Goal: Task Accomplishment & Management: Complete application form

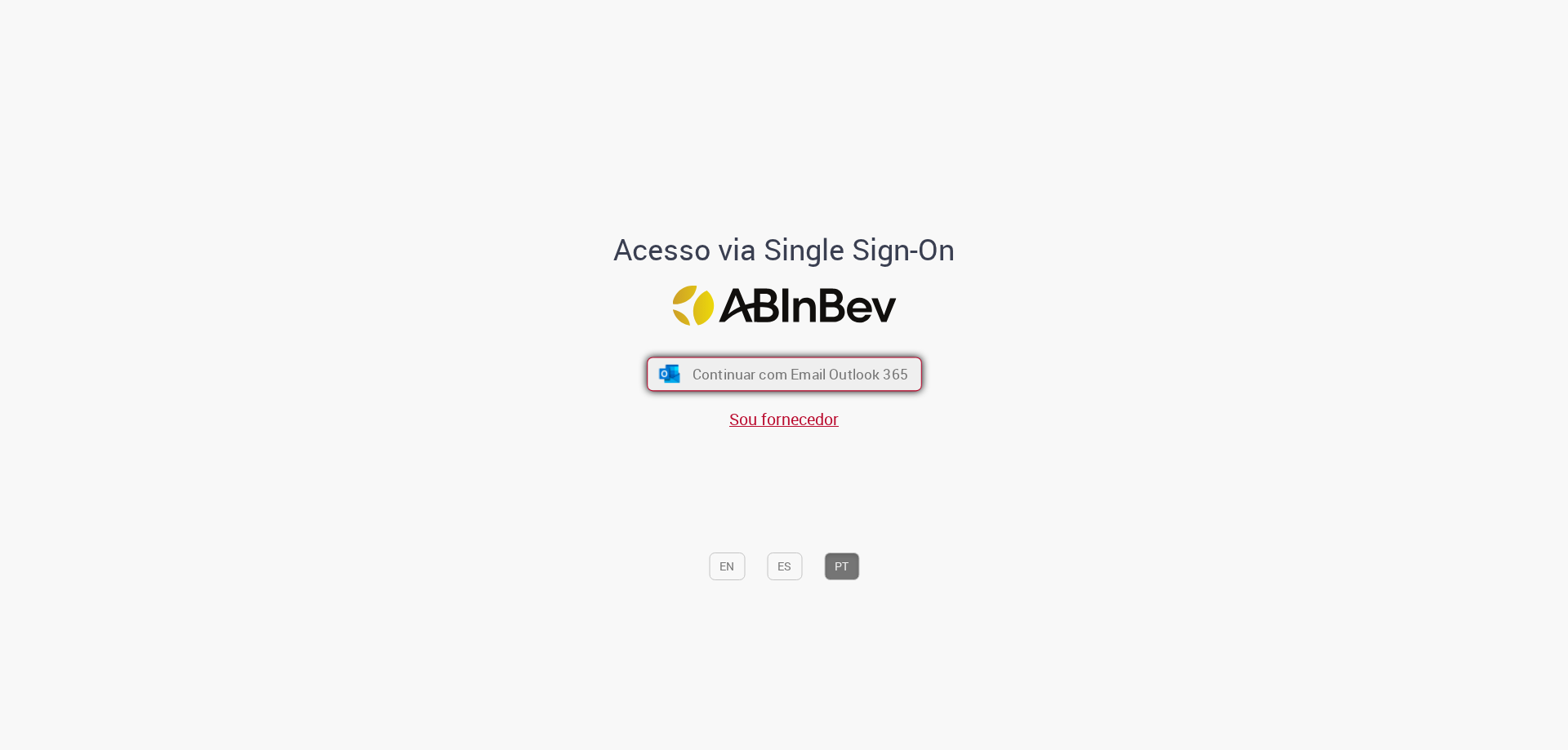
click at [767, 378] on span "Continuar com Email Outlook 365" at bounding box center [799, 374] width 215 height 19
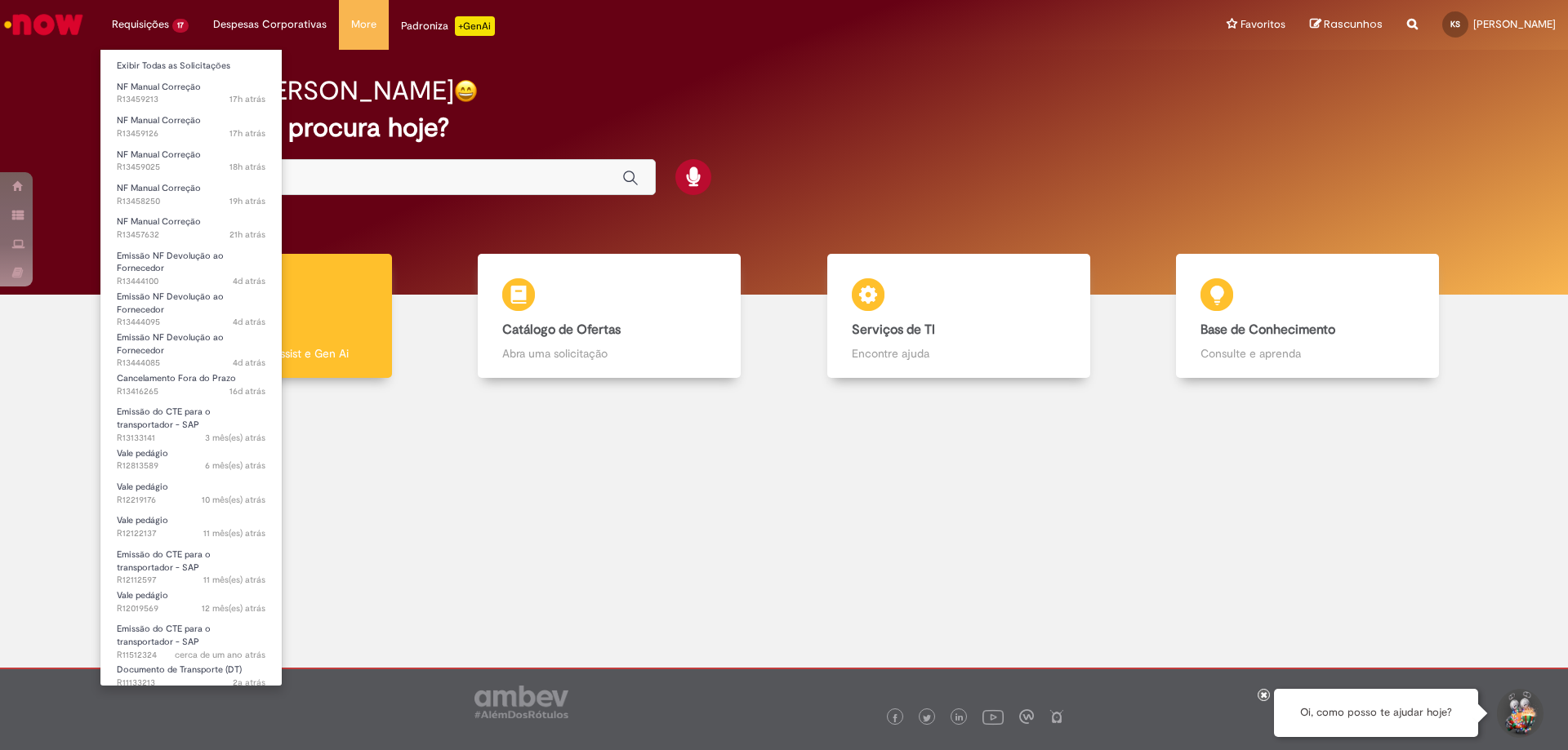
click at [162, 25] on li "Requisições 17 Exibir Todas as Solicitações NF Manual Correção 17h atrás 17 hor…" at bounding box center [150, 24] width 101 height 49
click at [161, 190] on span "NF Manual Correção" at bounding box center [158, 188] width 84 height 12
click at [152, 216] on span "NF Manual Correção" at bounding box center [158, 221] width 84 height 12
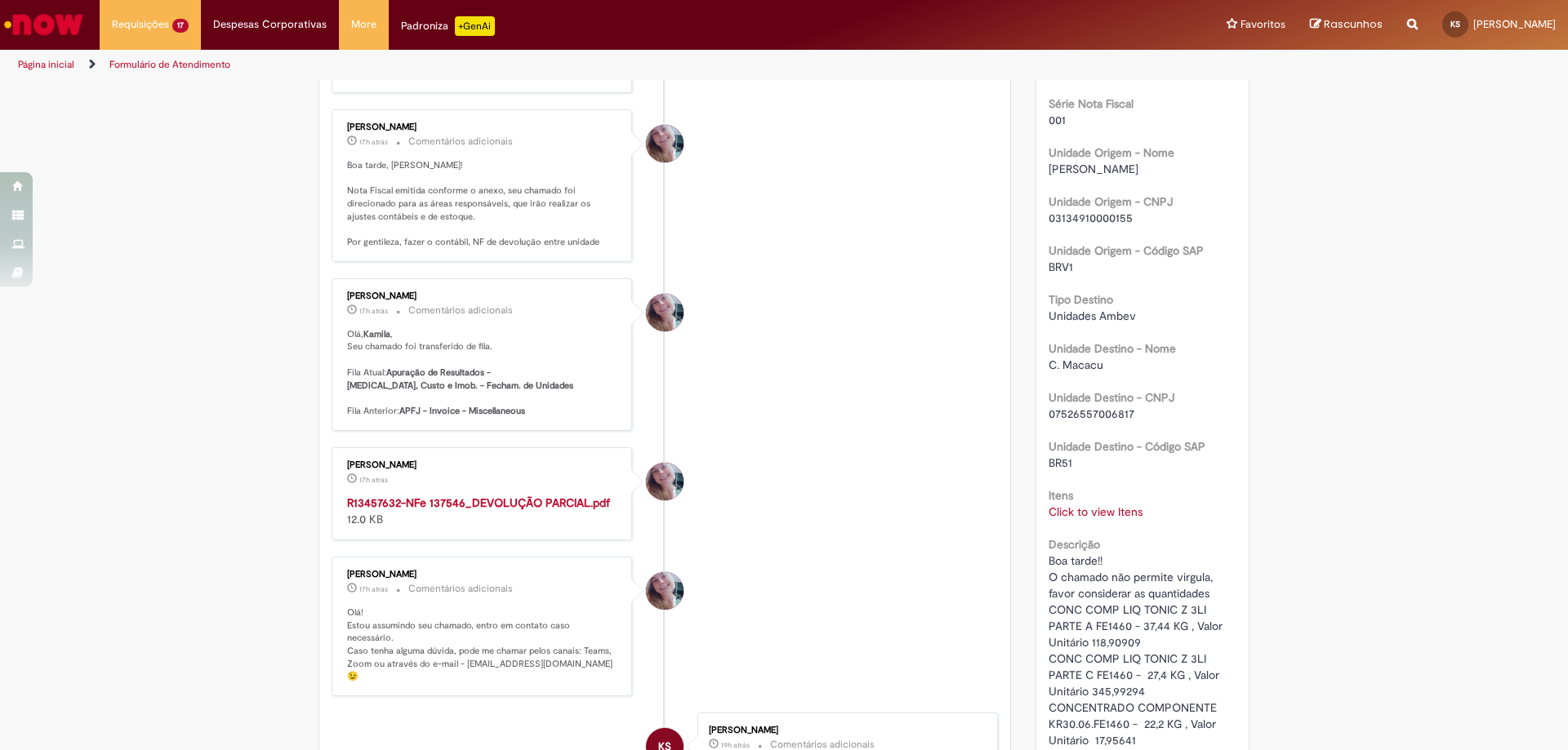
scroll to position [665, 0]
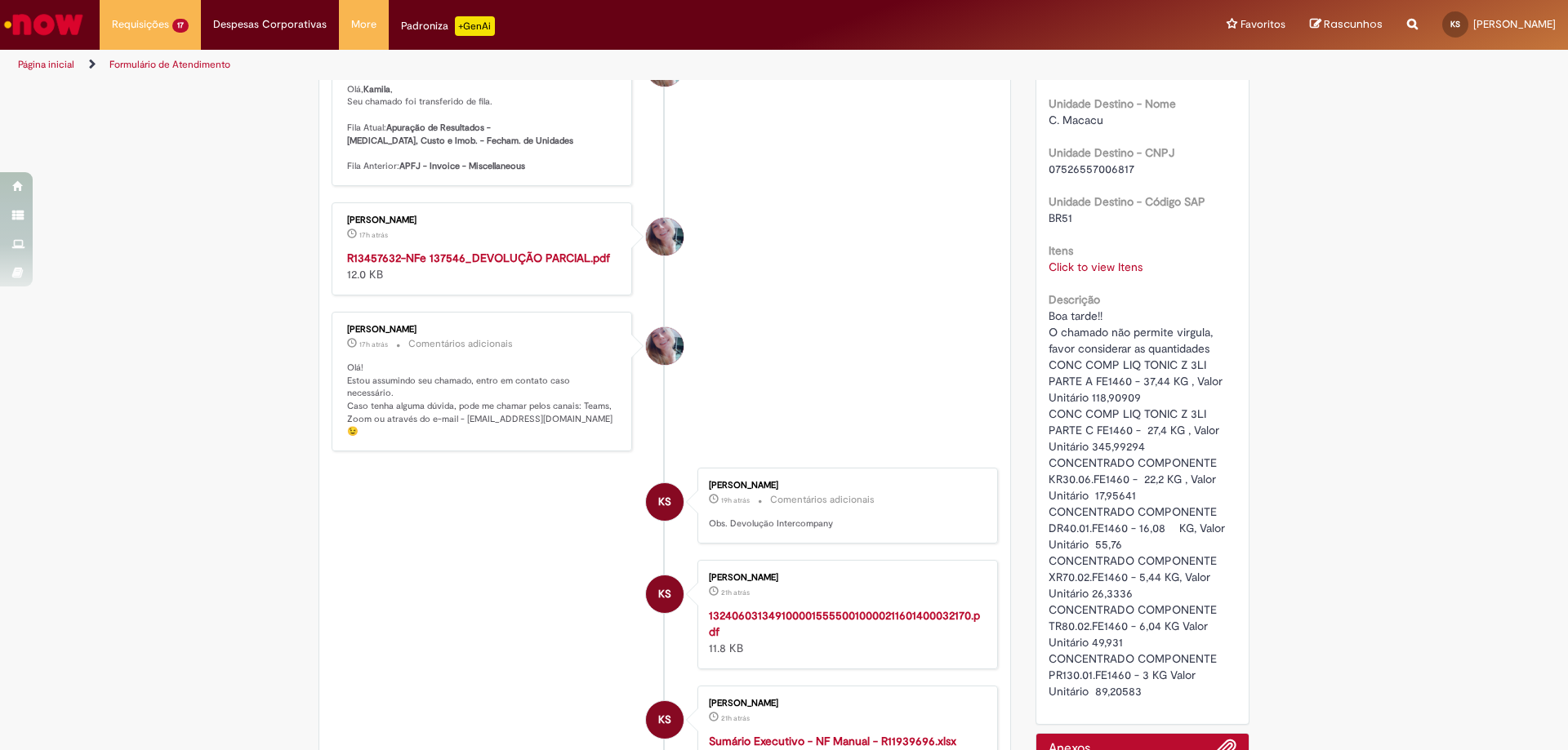
click at [479, 265] on strong "R13457632-NFe 137546_DEVOLUÇÃO PARCIAL.pdf" at bounding box center [478, 258] width 263 height 15
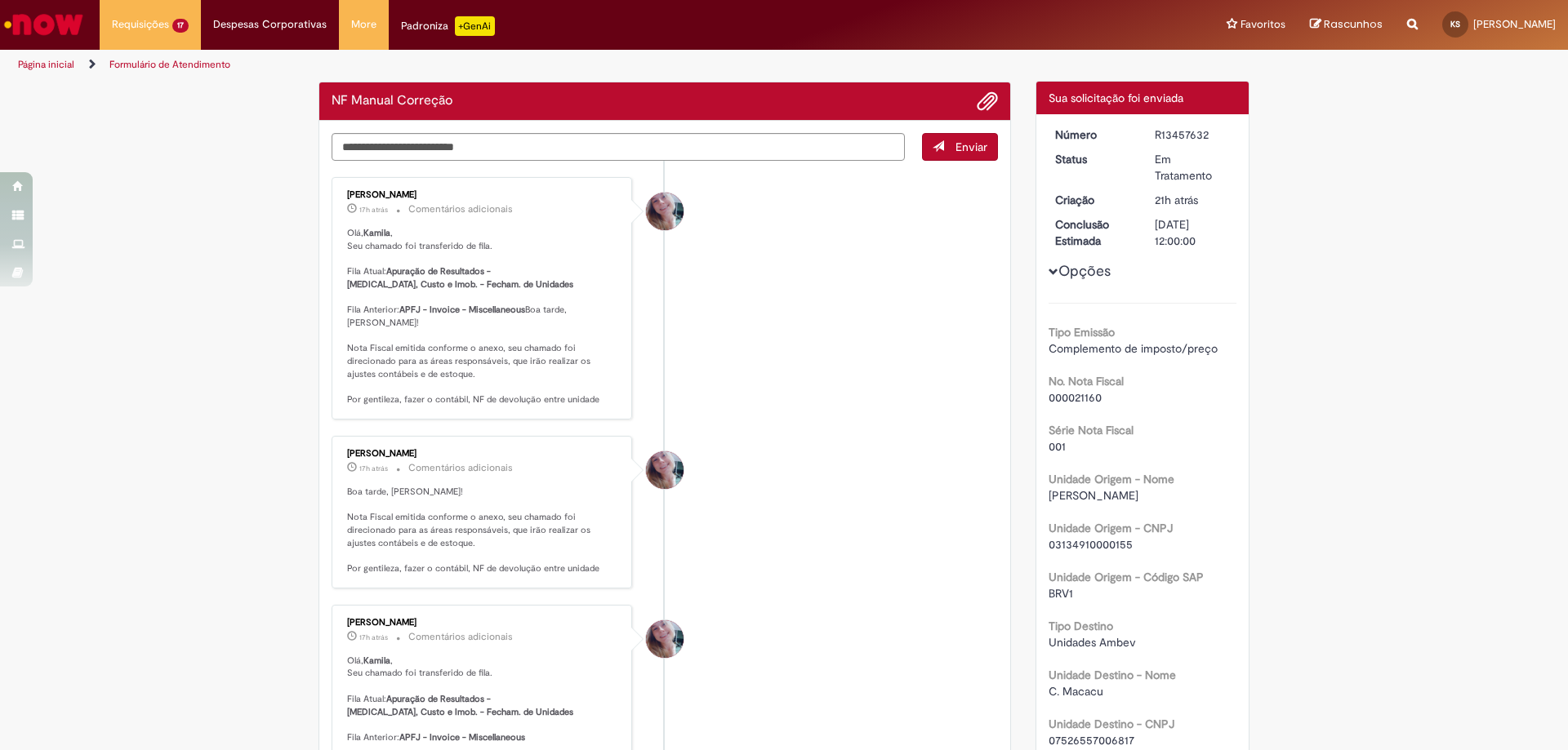
scroll to position [0, 0]
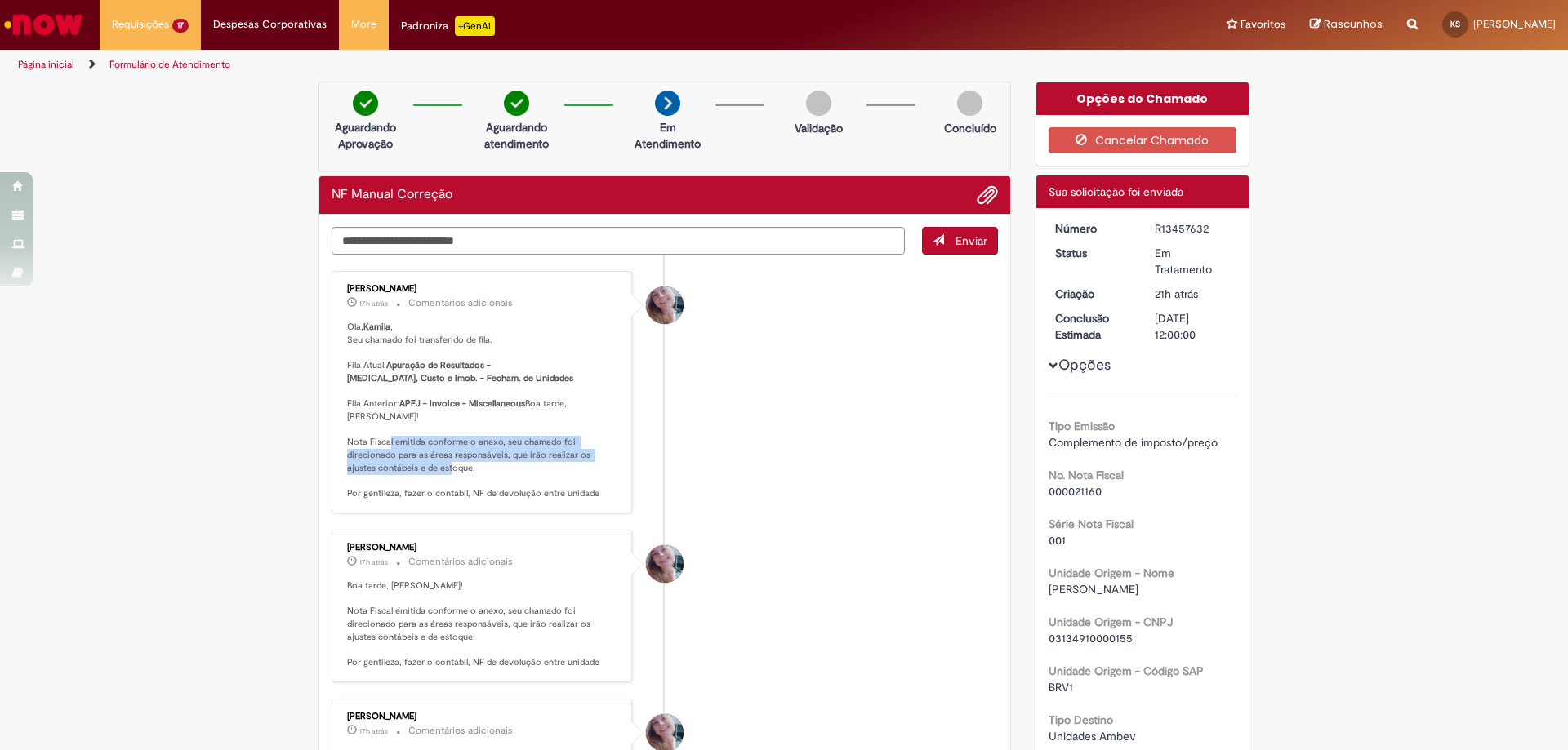
drag, startPoint x: 440, startPoint y: 453, endPoint x: 523, endPoint y: 479, distance: 87.0
click at [523, 479] on p "Olá, Kamila , Seu chamado foi transferido de fila. Fila Atual: Apuração de Resu…" at bounding box center [483, 410] width 272 height 180
drag, startPoint x: 479, startPoint y: 506, endPoint x: 587, endPoint y: 506, distance: 108.0
click at [587, 501] on p "Olá, Kamila , Seu chamado foi transferido de fila. Fila Atual: Apuração de Resu…" at bounding box center [483, 410] width 272 height 180
click at [759, 244] on textarea "Digite sua mensagem aqui..." at bounding box center [618, 240] width 573 height 27
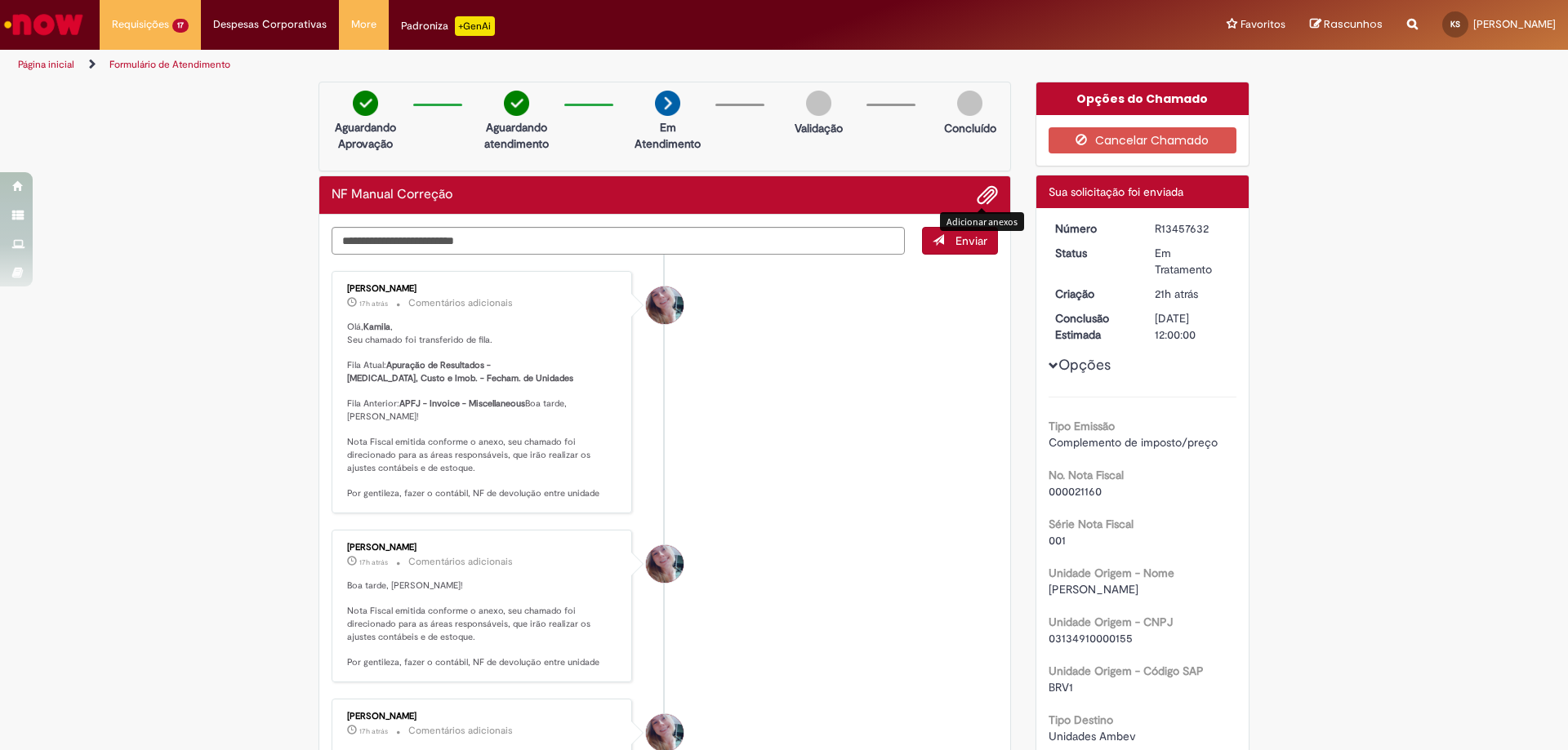
click at [977, 192] on span "Adicionar anexos" at bounding box center [987, 196] width 20 height 20
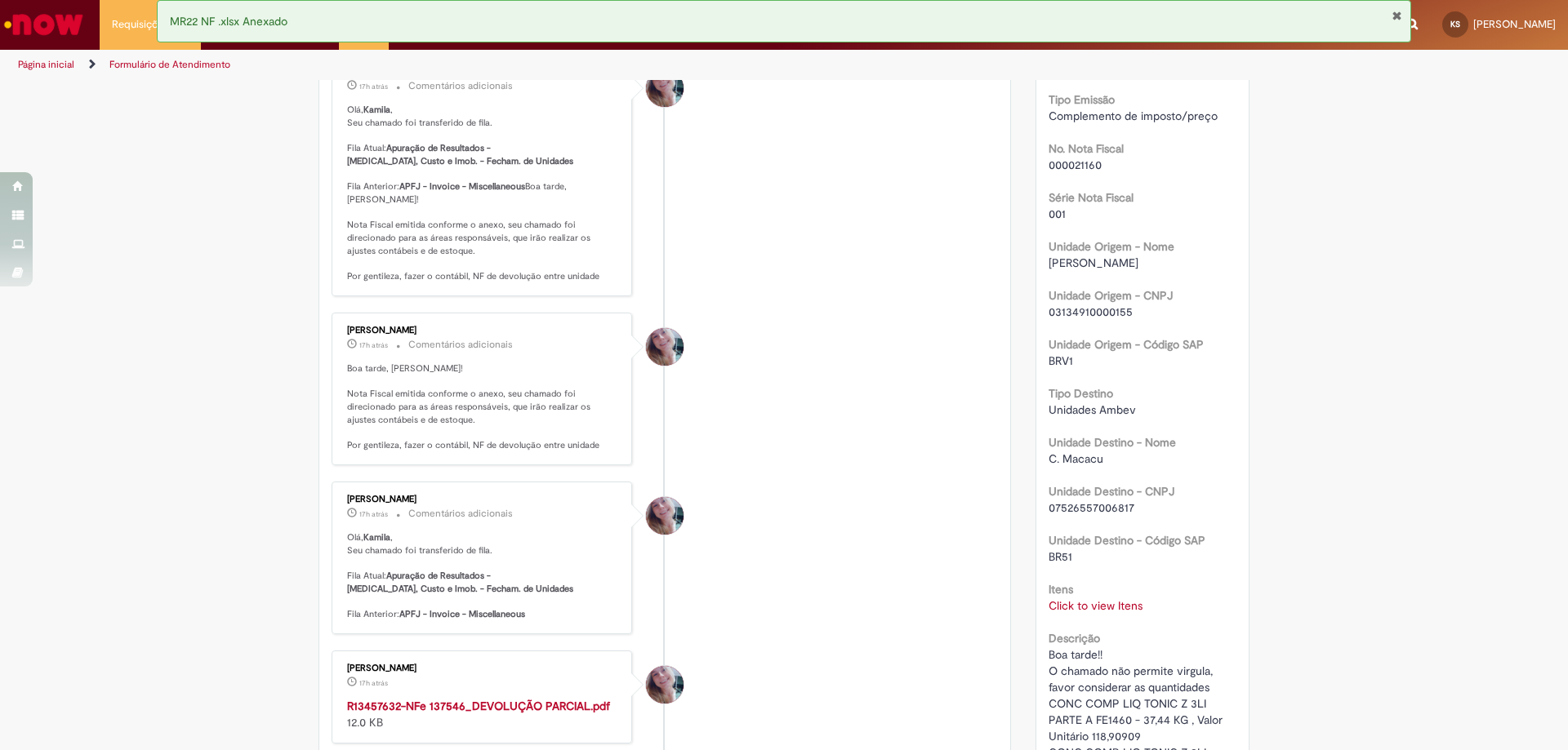
scroll to position [490, 0]
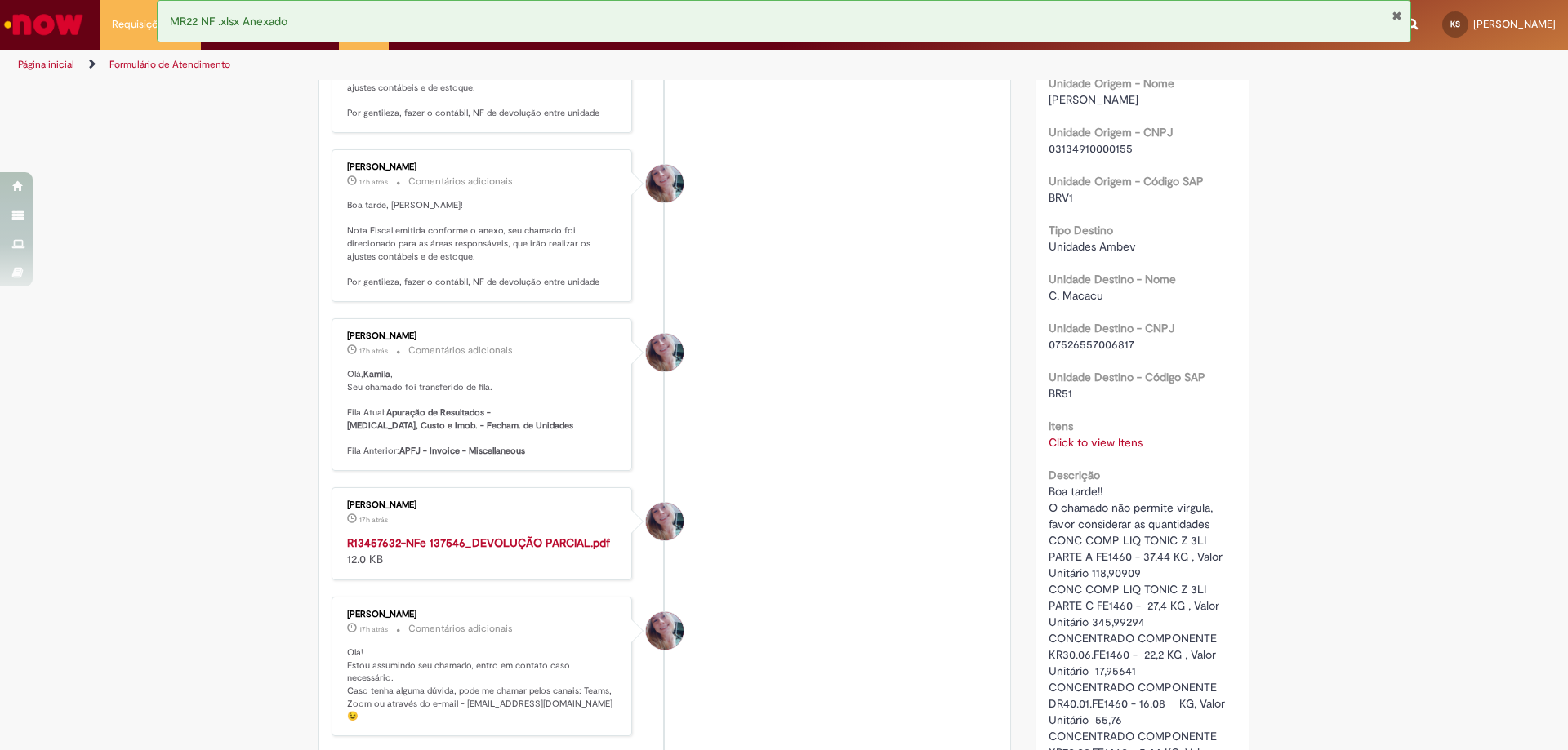
click at [486, 550] on strong "R13457632-NFe 137546_DEVOLUÇÃO PARCIAL.pdf" at bounding box center [478, 543] width 263 height 15
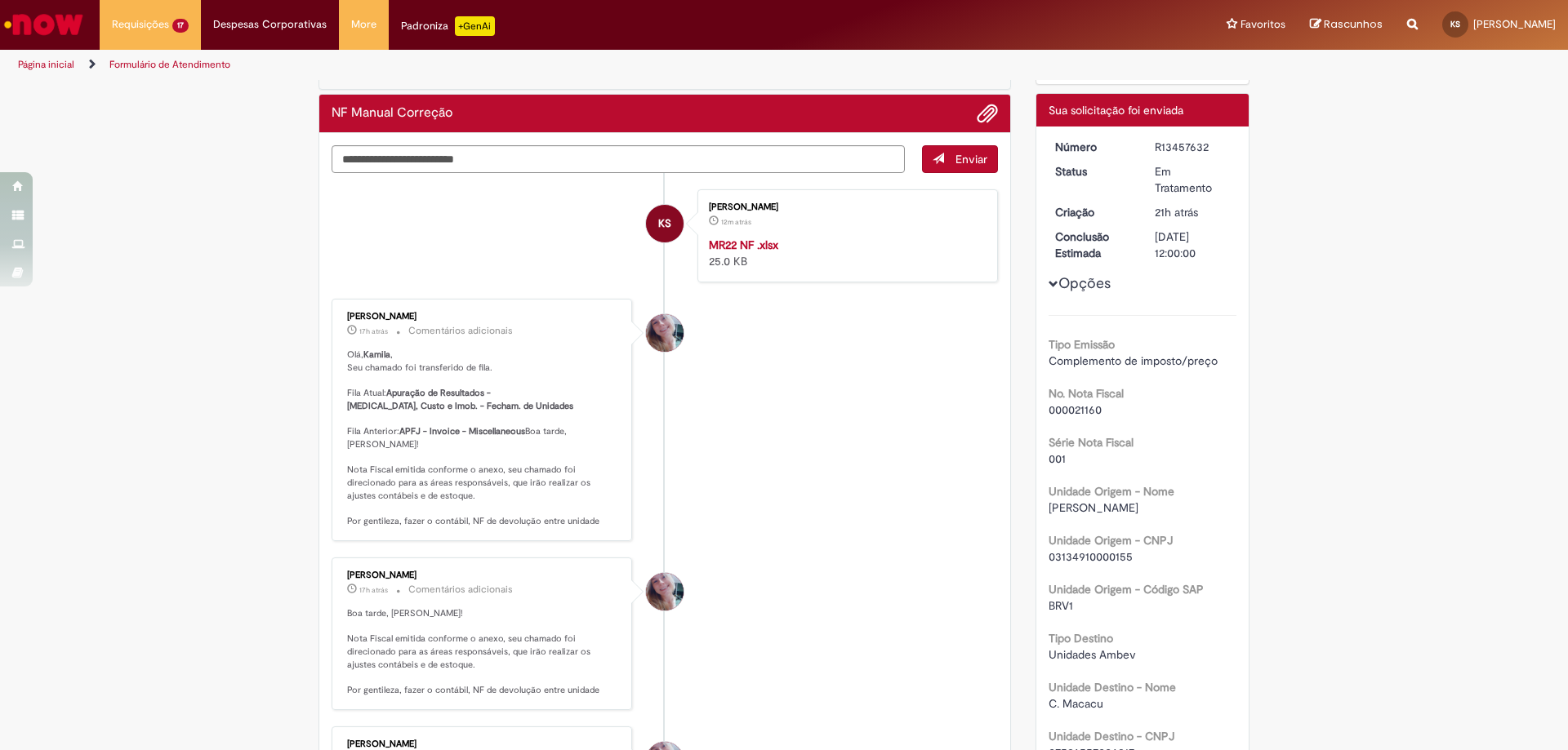
scroll to position [0, 0]
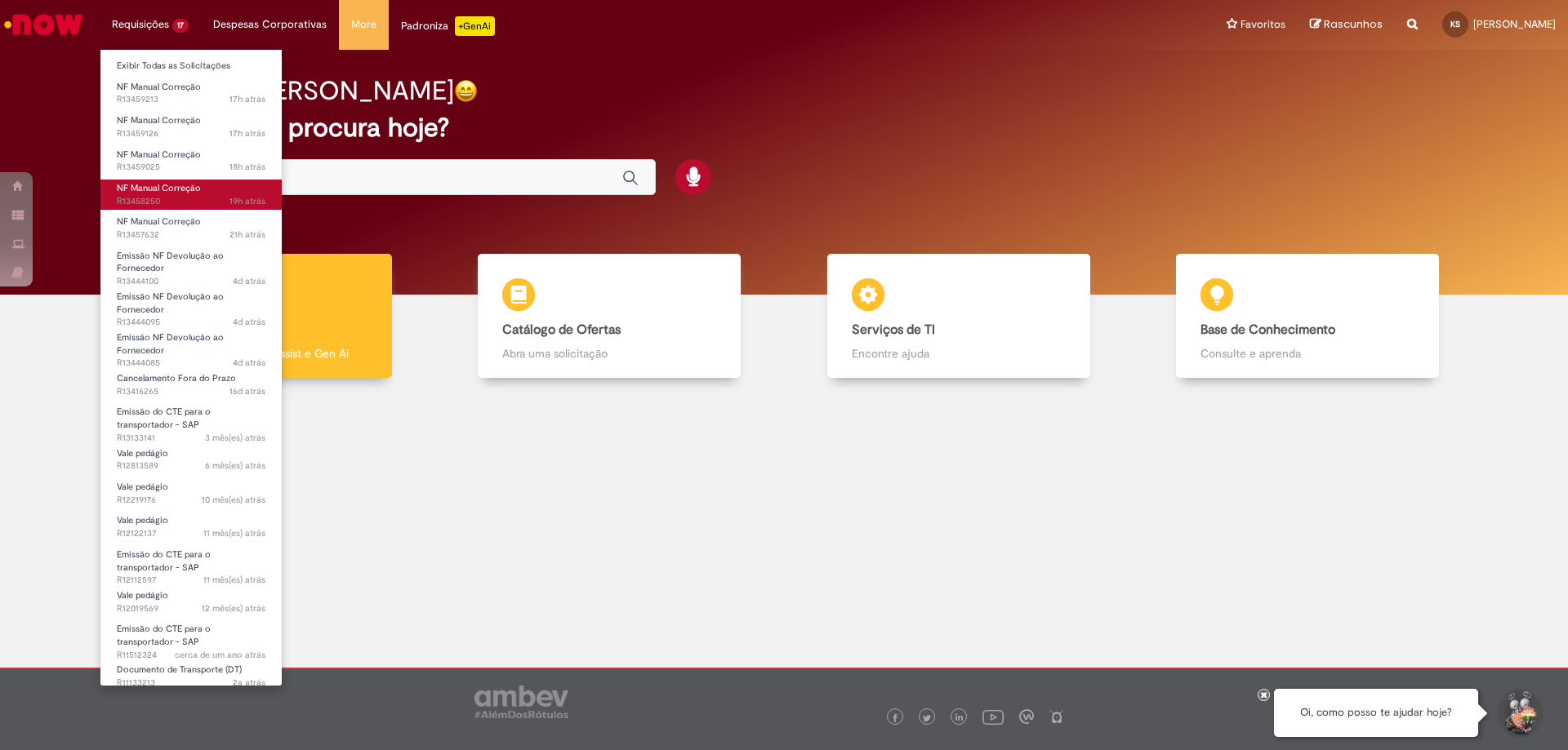
click at [175, 199] on span "19h atrás 19 horas atrás R13458250" at bounding box center [191, 201] width 148 height 13
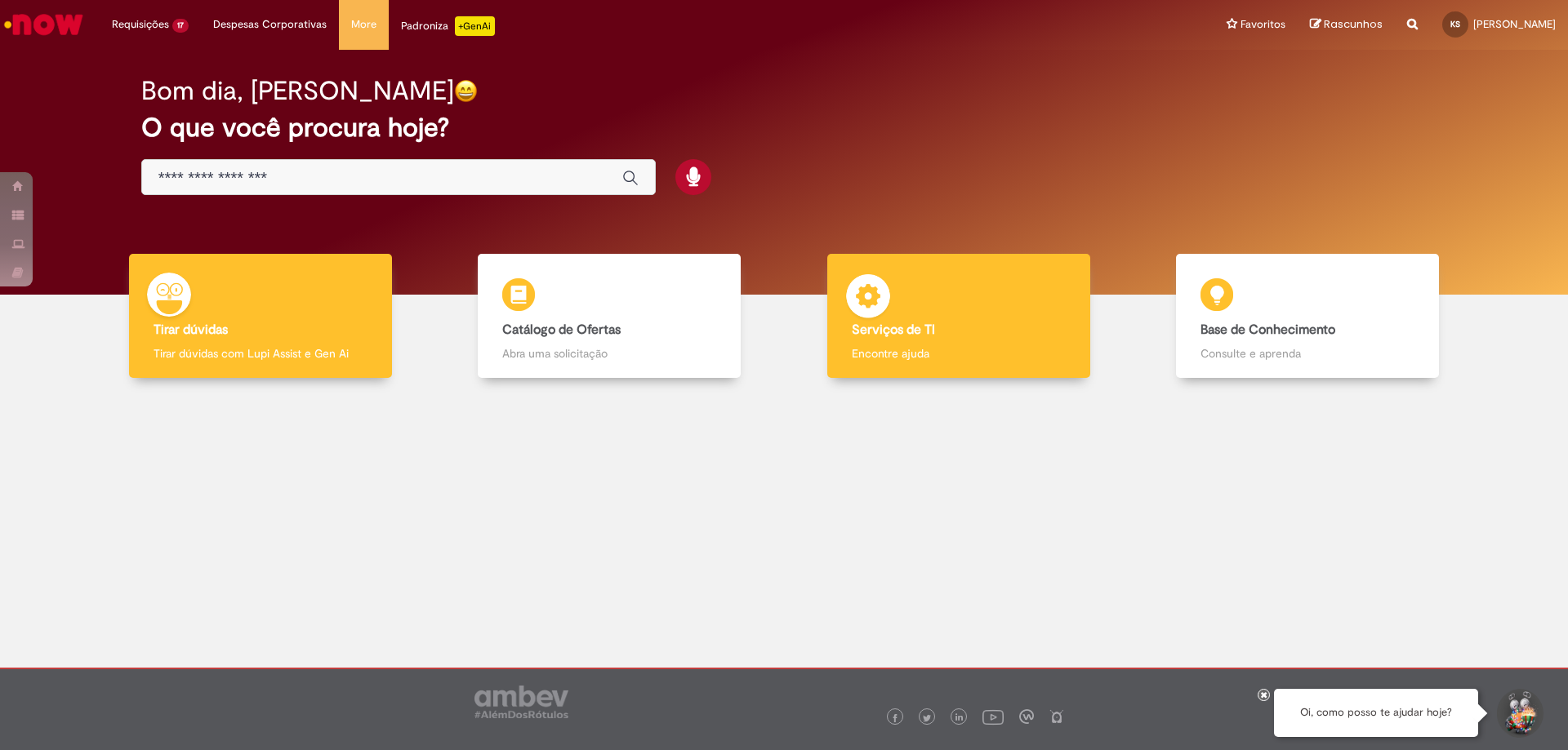
click at [873, 271] on div "Serviços de TI Serviços de TI Encontre ajuda" at bounding box center [958, 316] width 263 height 125
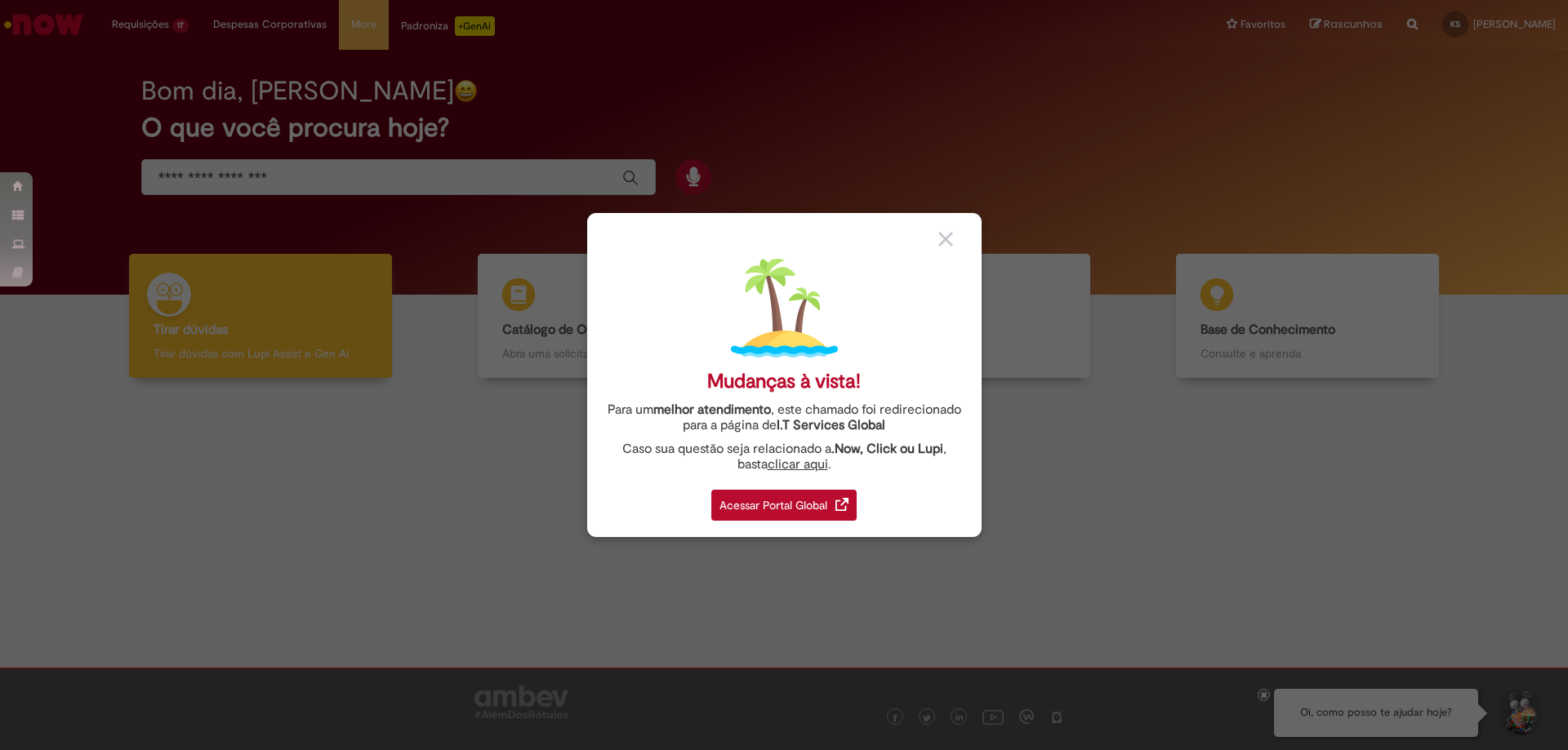
click at [941, 250] on div "Mudanças à vista! Para um melhor atendimento , este chamado foi redirecionado p…" at bounding box center [784, 375] width 394 height 324
click at [944, 238] on img at bounding box center [946, 240] width 15 height 15
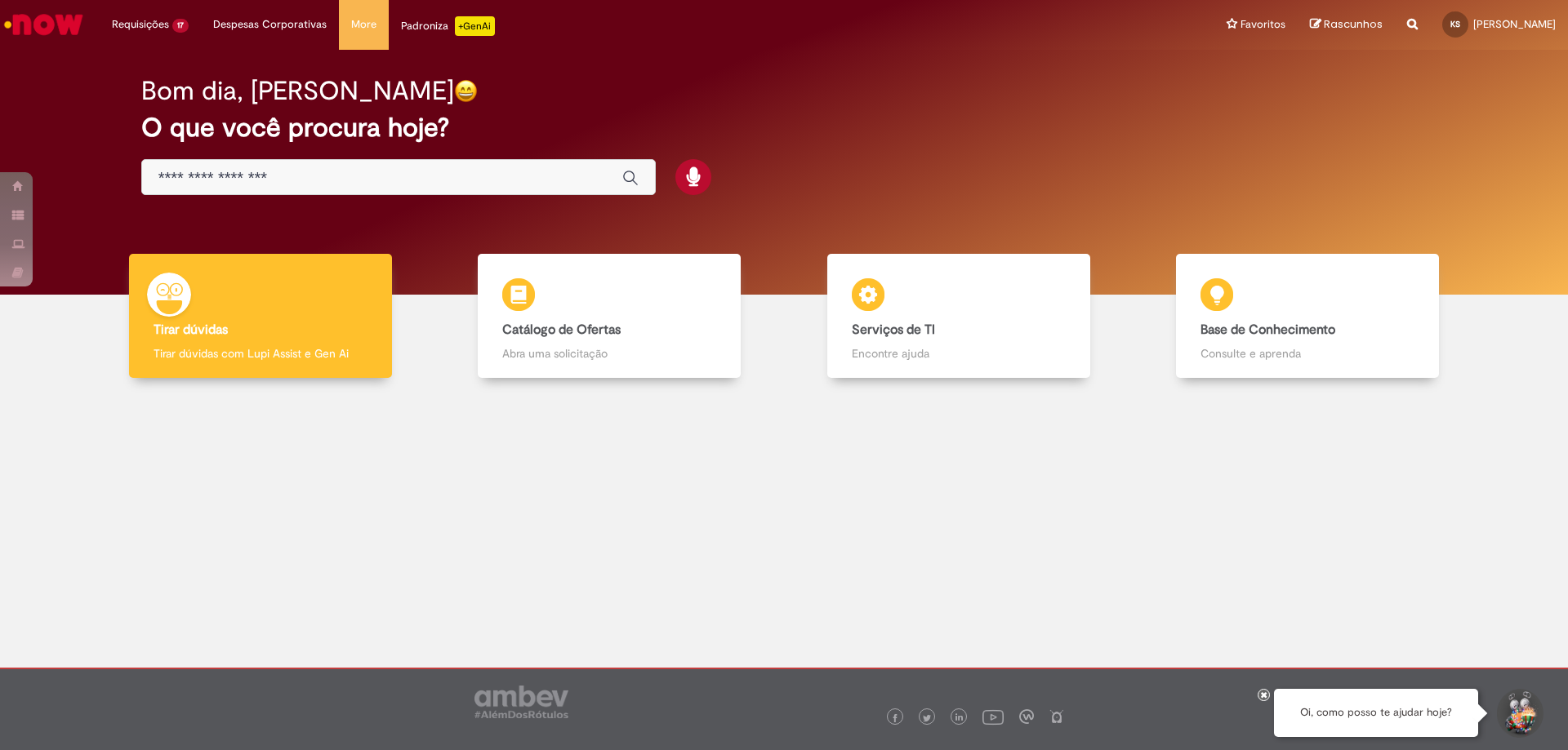
click at [488, 188] on div "Global" at bounding box center [398, 177] width 515 height 36
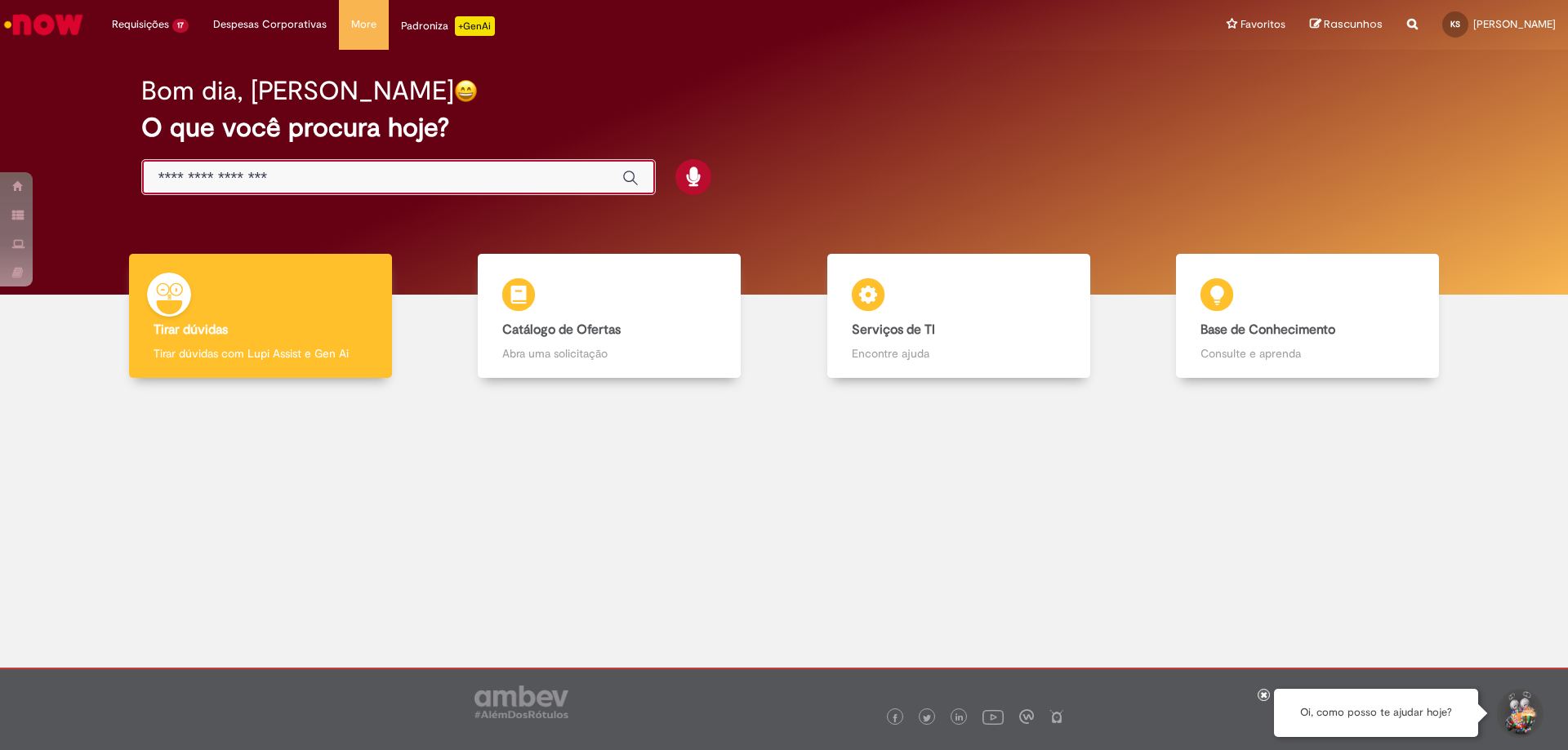
click at [478, 182] on input "Basta digitar aqui" at bounding box center [382, 178] width 448 height 19
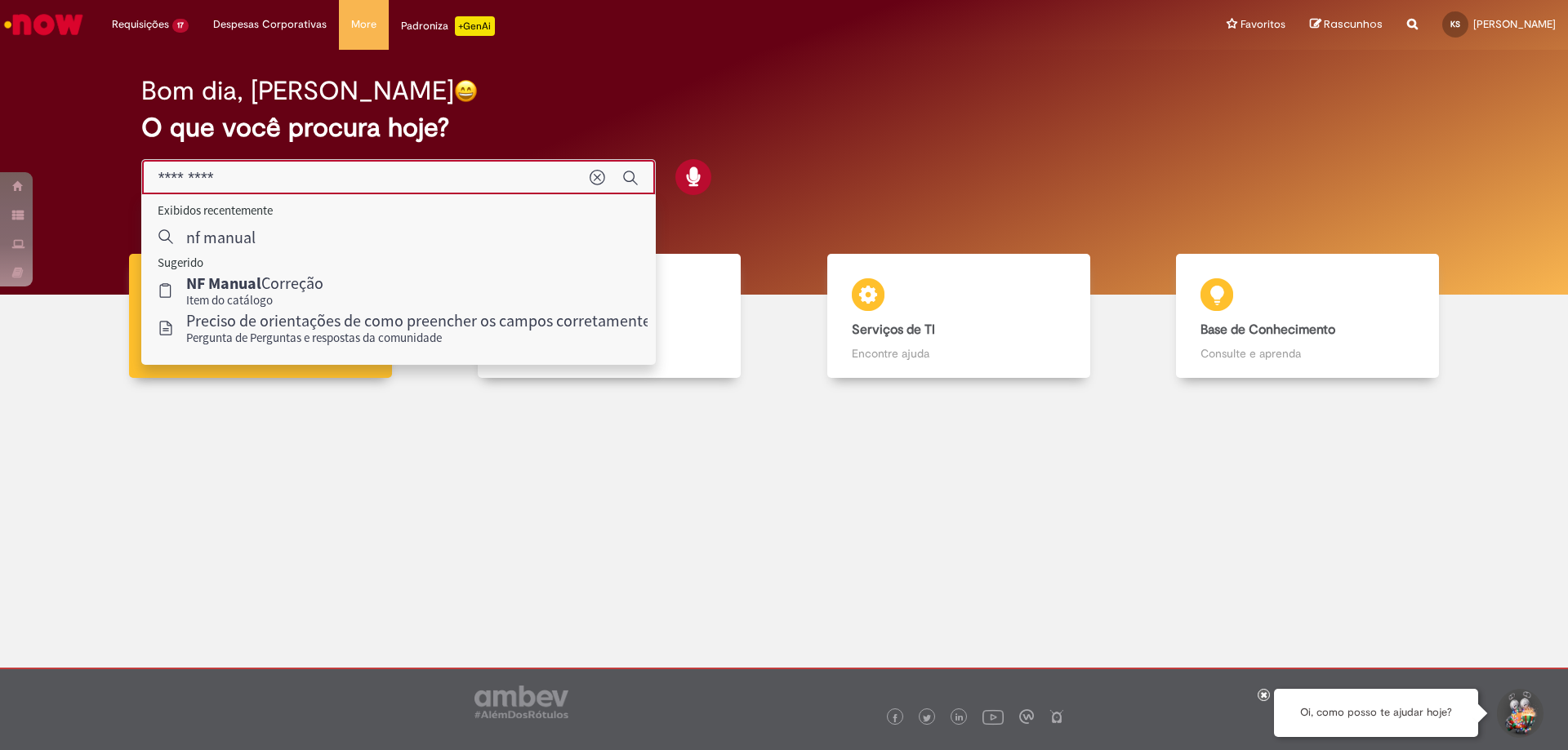
type input "*********"
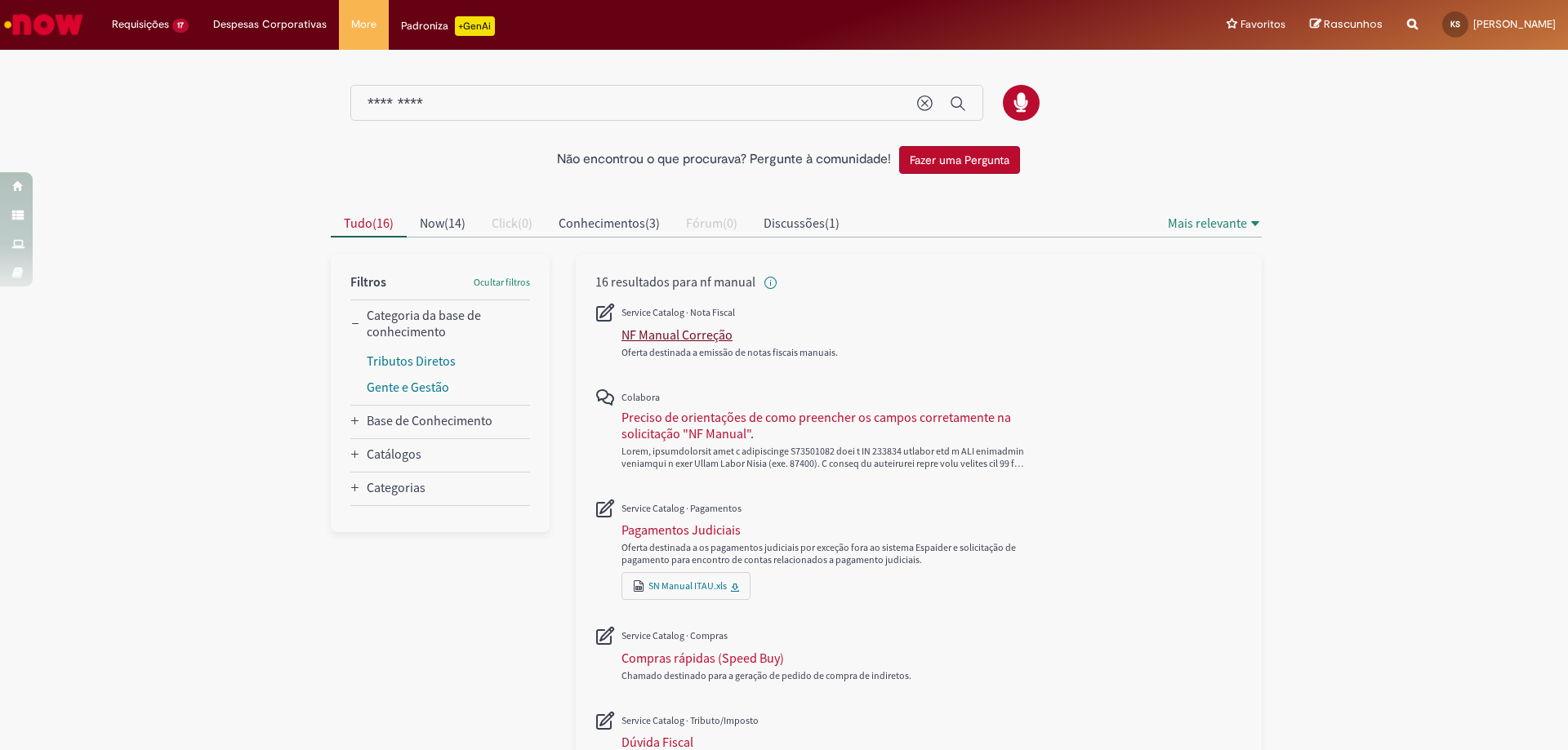
click at [675, 332] on div "NF Manual Correção" at bounding box center [677, 335] width 111 height 17
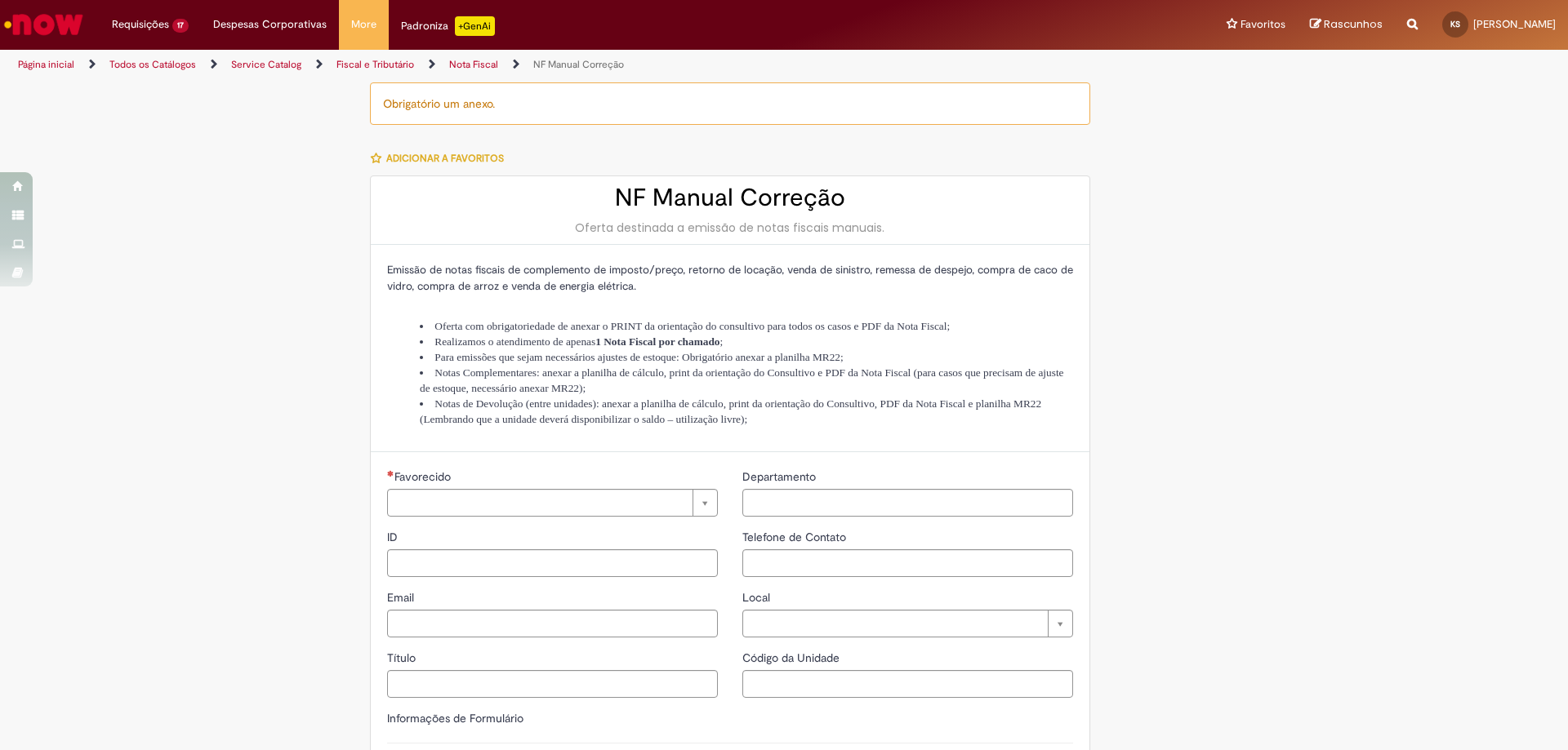
type input "**********"
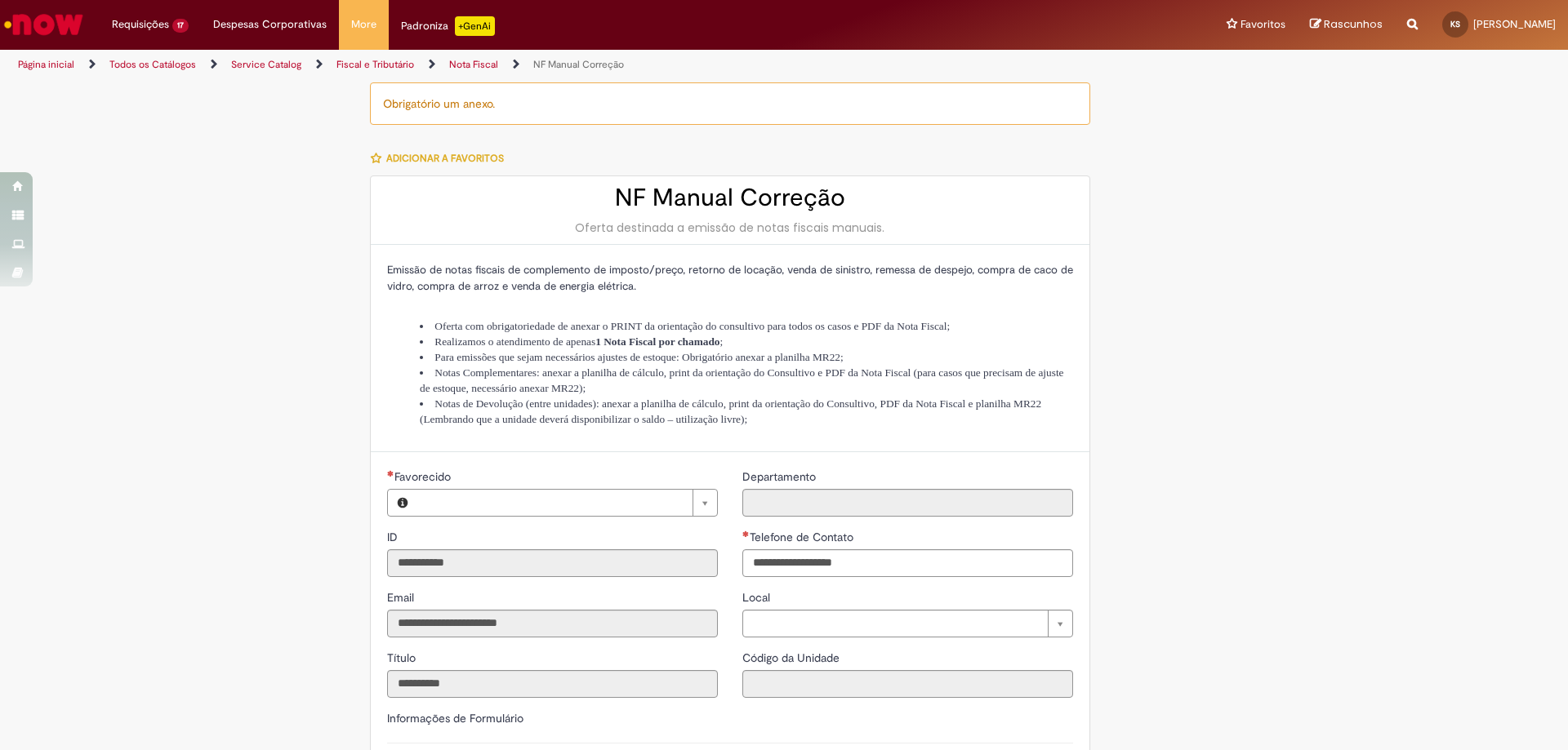
type input "**********"
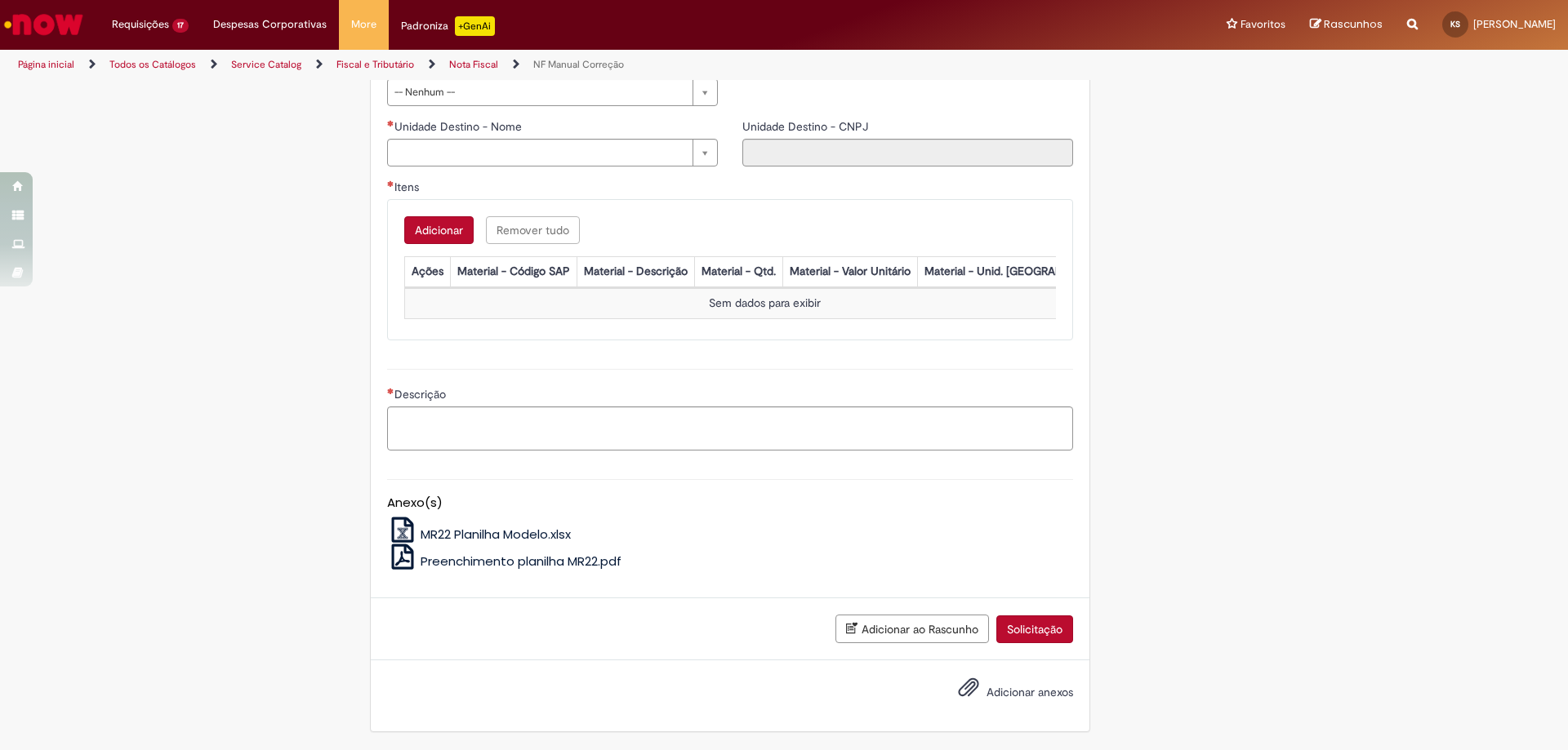
scroll to position [899, 0]
click at [518, 528] on span "MR22 Planilha Modelo.xlsx" at bounding box center [495, 534] width 150 height 17
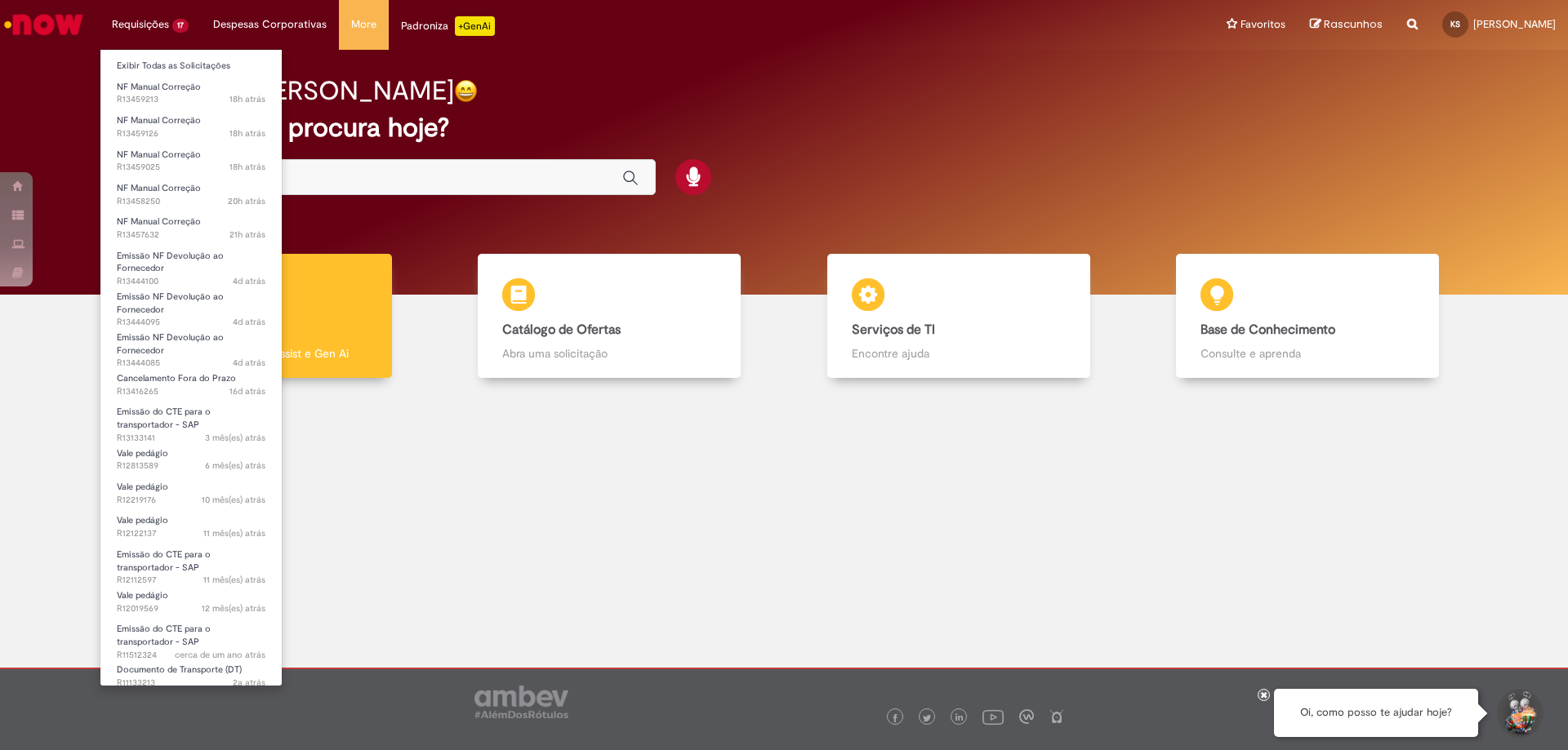
click at [164, 32] on li "Requisições 17 Exibir Todas as Solicitações NF Manual Correção 18h atrás 18 hor…" at bounding box center [150, 24] width 101 height 49
click at [156, 157] on span "NF Manual Correção" at bounding box center [158, 154] width 84 height 12
click at [178, 20] on li "Requisições 17 Exibir Todas as Solicitações NF Manual Correção 18h atrás 18 hor…" at bounding box center [150, 24] width 101 height 49
click at [177, 87] on span "NF Manual Correção" at bounding box center [158, 87] width 84 height 12
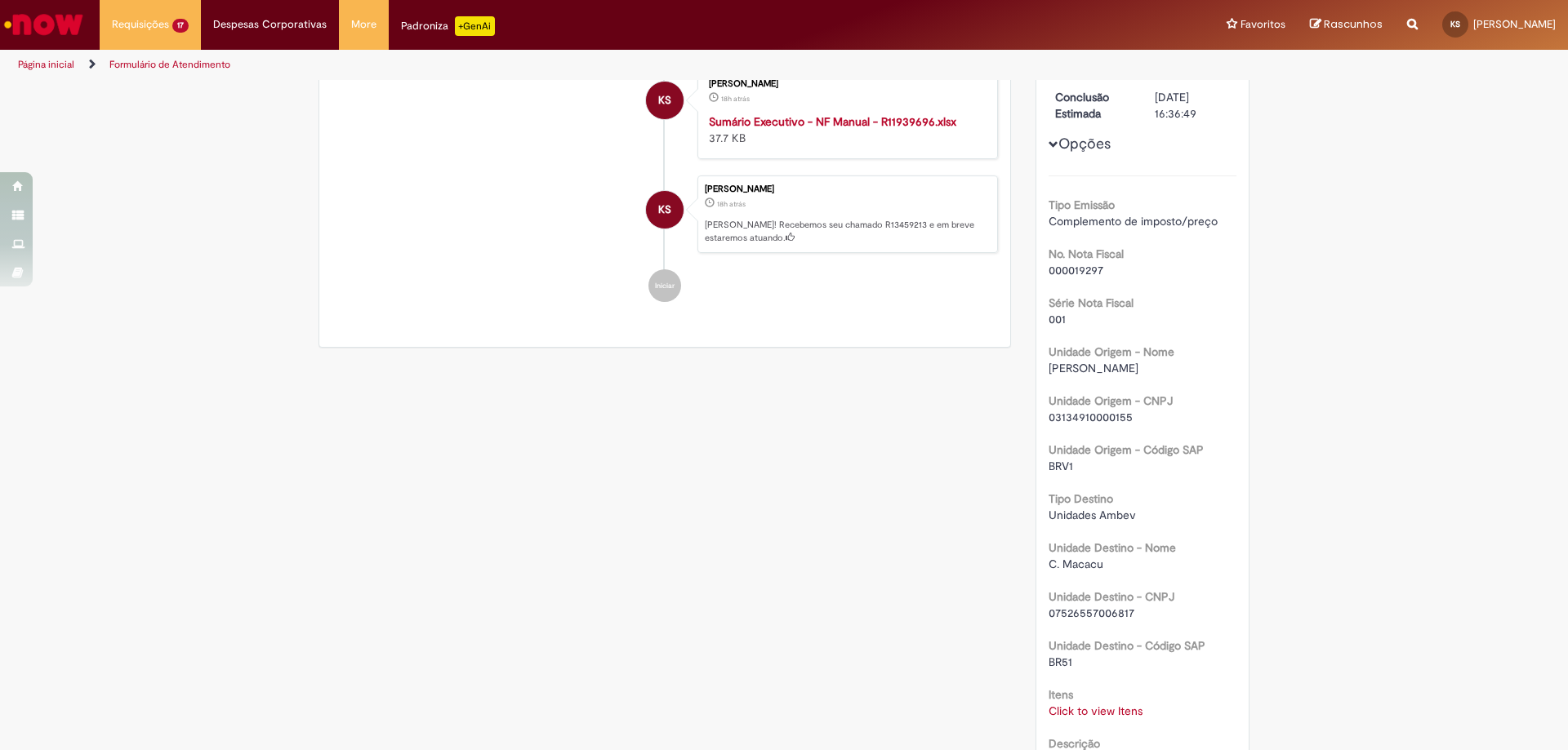
scroll to position [41, 0]
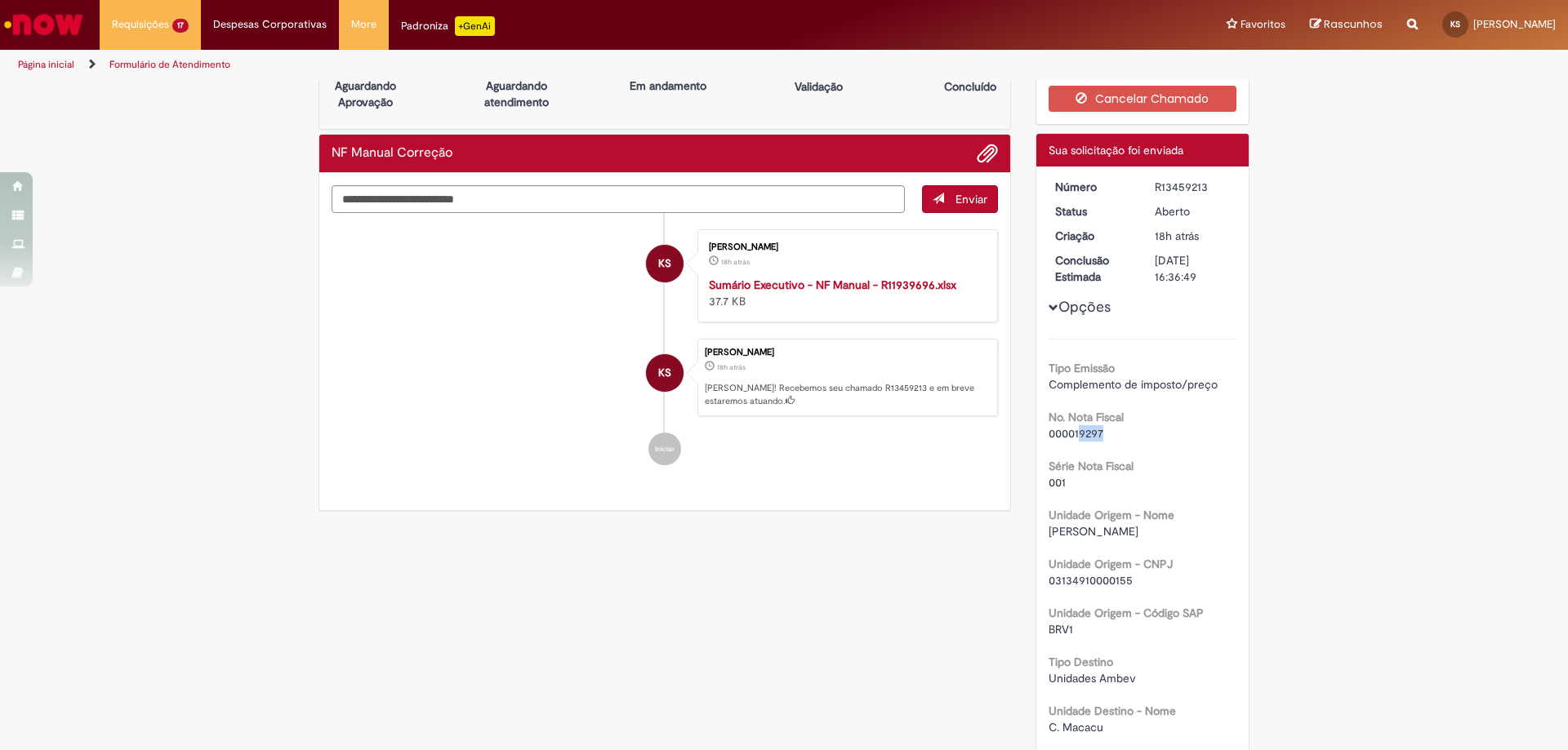
drag, startPoint x: 1105, startPoint y: 431, endPoint x: 1072, endPoint y: 428, distance: 33.1
click at [1072, 428] on div "000019297" at bounding box center [1143, 433] width 189 height 17
click at [1101, 437] on div "000019297" at bounding box center [1143, 433] width 189 height 17
drag, startPoint x: 1097, startPoint y: 434, endPoint x: 1070, endPoint y: 429, distance: 27.5
click at [1070, 429] on div "000019297" at bounding box center [1143, 433] width 189 height 17
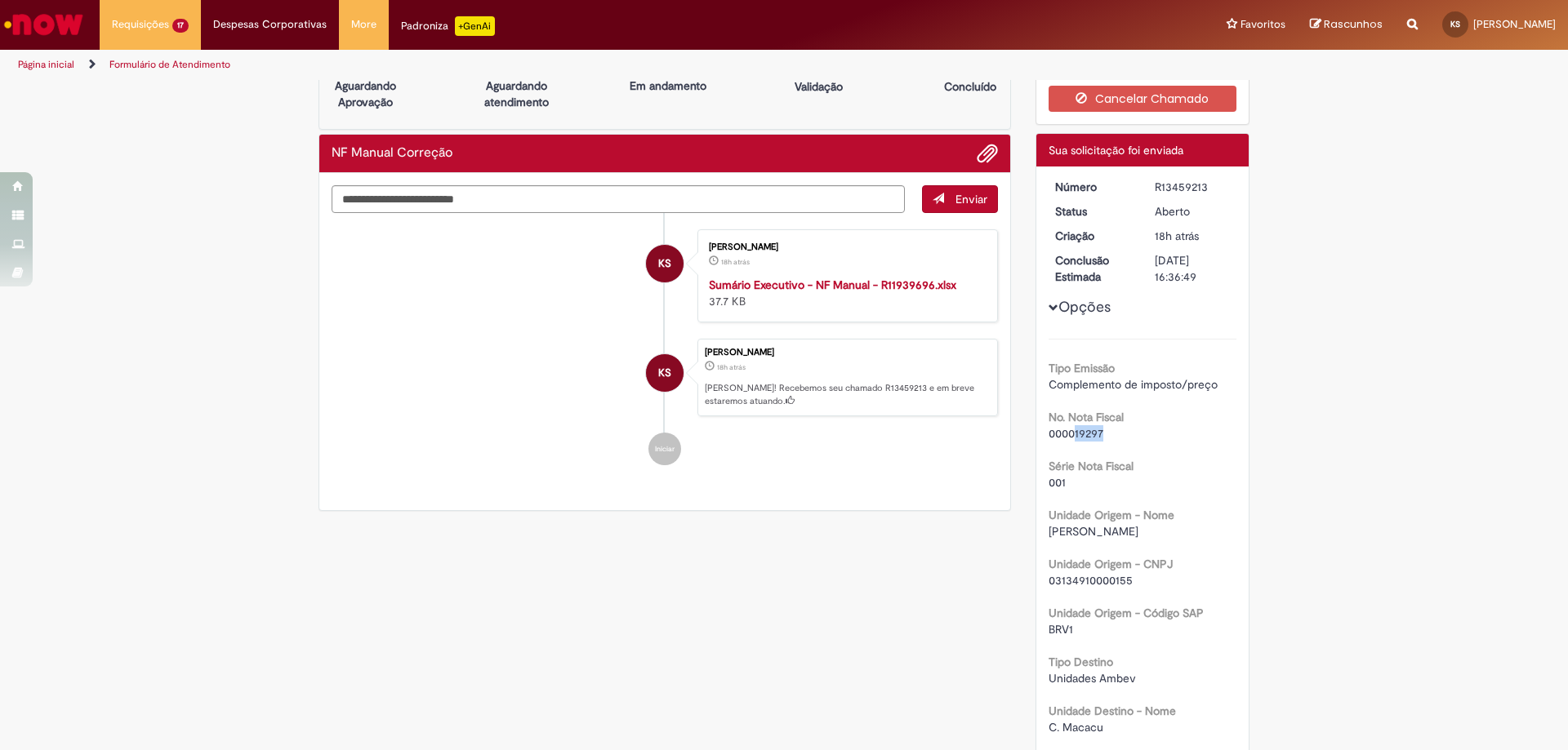
copy span "19297"
drag, startPoint x: 1201, startPoint y: 180, endPoint x: 1149, endPoint y: 180, distance: 52.0
click at [1154, 180] on div "R13459213" at bounding box center [1193, 187] width 76 height 17
copy div "R13459213"
drag, startPoint x: 1115, startPoint y: 434, endPoint x: 1068, endPoint y: 433, distance: 47.0
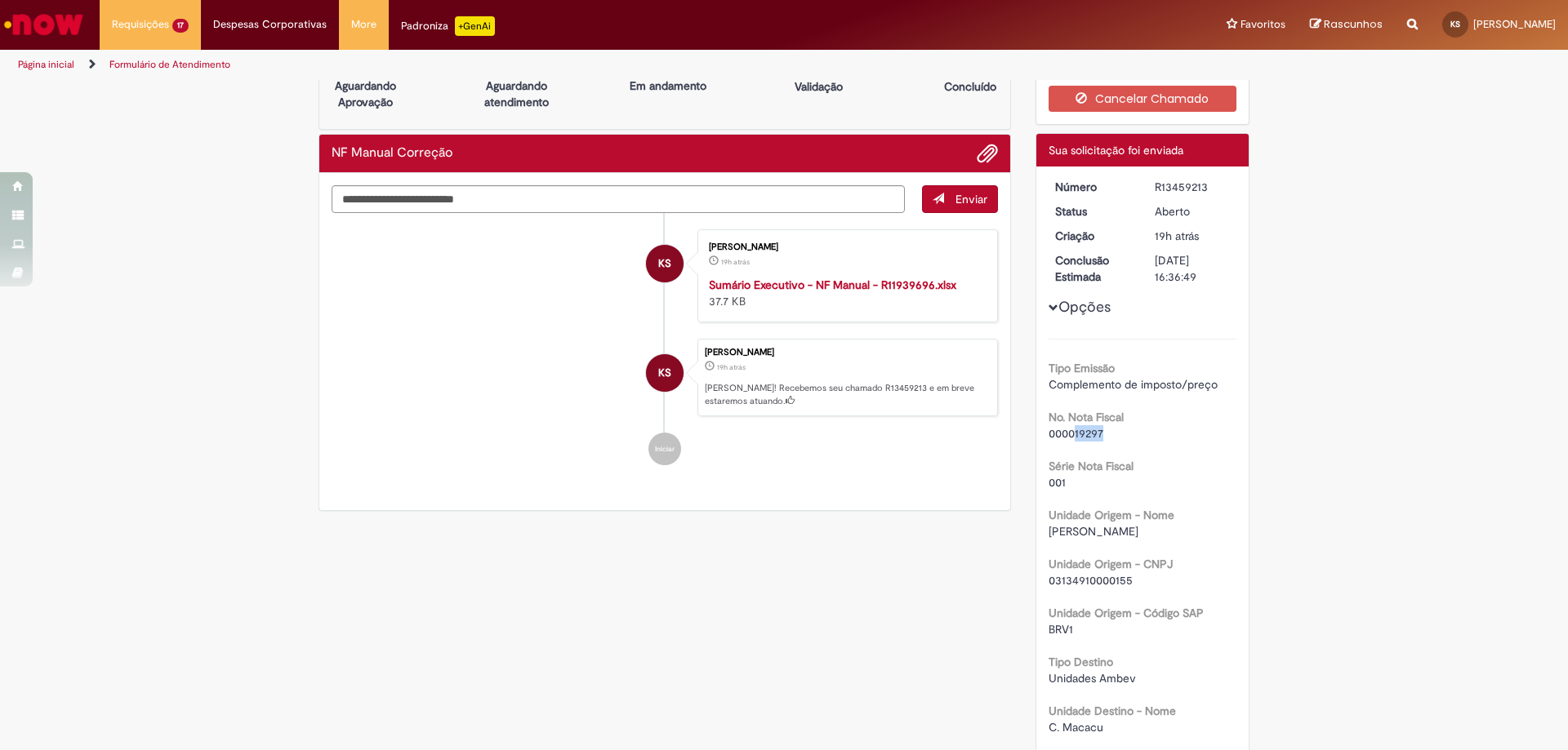
click at [1068, 433] on div "000019297" at bounding box center [1143, 433] width 189 height 17
copy span "19297"
click at [1101, 432] on div "000019297" at bounding box center [1143, 433] width 189 height 17
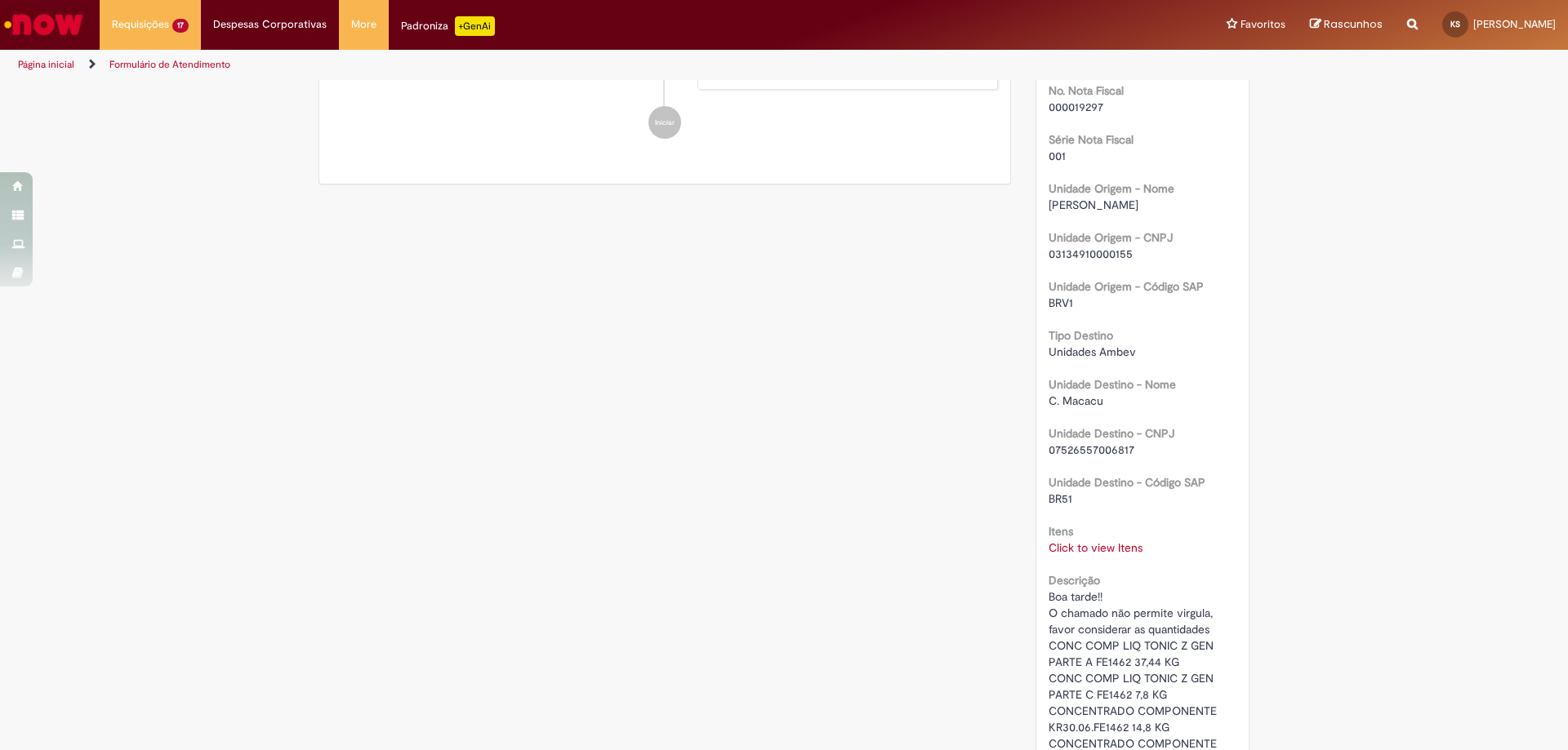
scroll to position [123, 0]
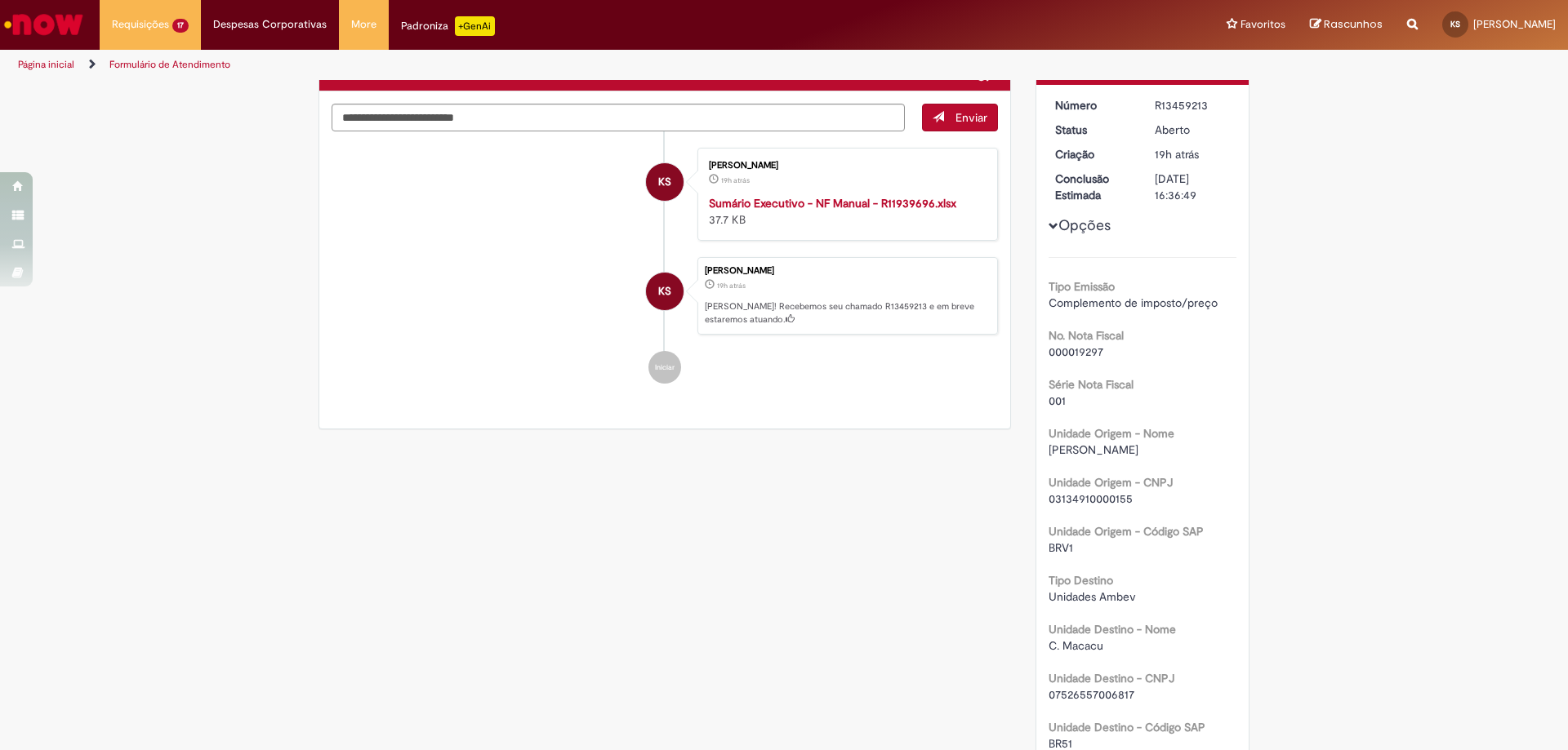
click at [434, 543] on div "Verificar Código de Barras Aguardando Aprovação Aguardando atendimento Em andam…" at bounding box center [783, 640] width 956 height 1363
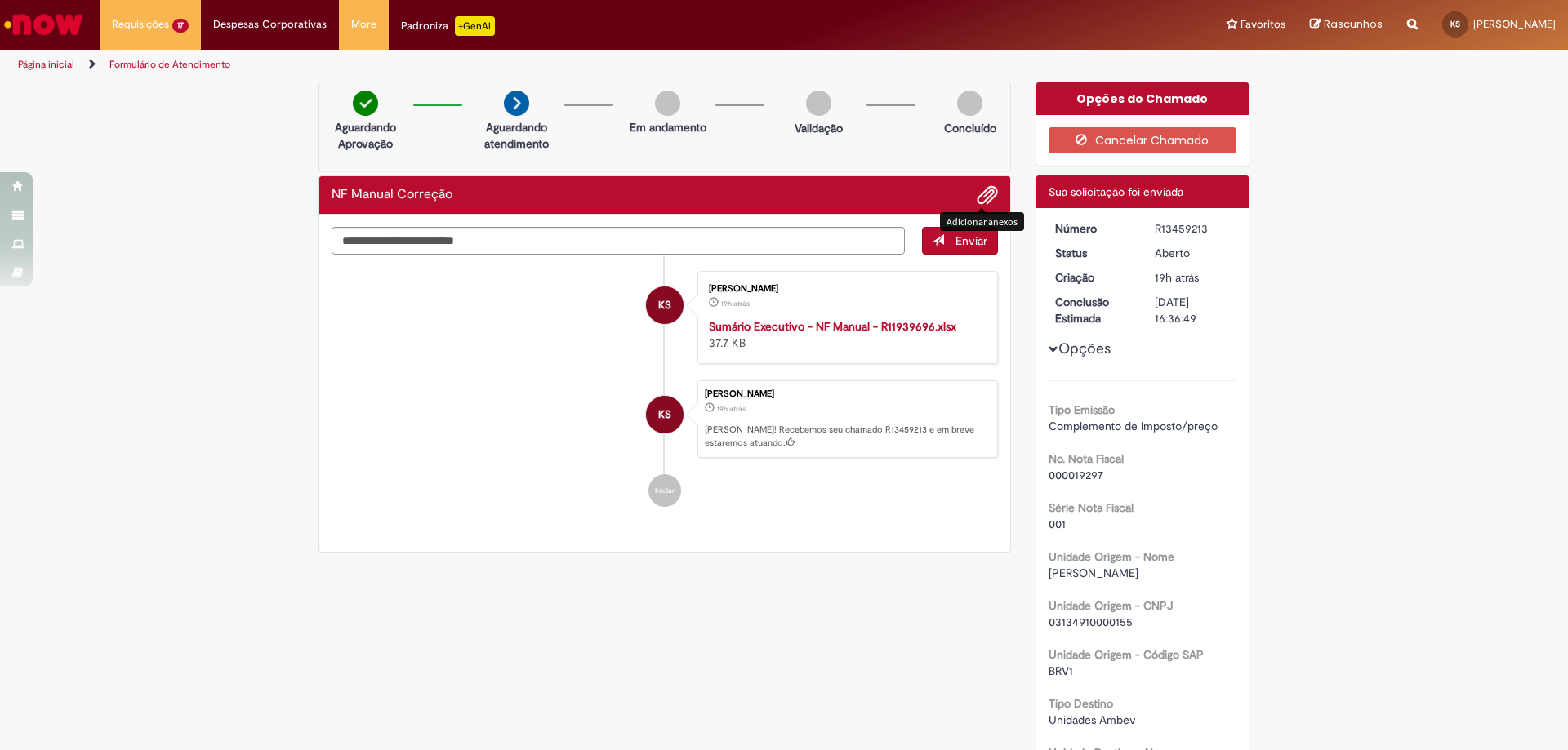
click at [985, 191] on span "Adicionar anexos" at bounding box center [987, 196] width 20 height 20
click at [985, 200] on span "Adicionar anexos" at bounding box center [987, 196] width 20 height 20
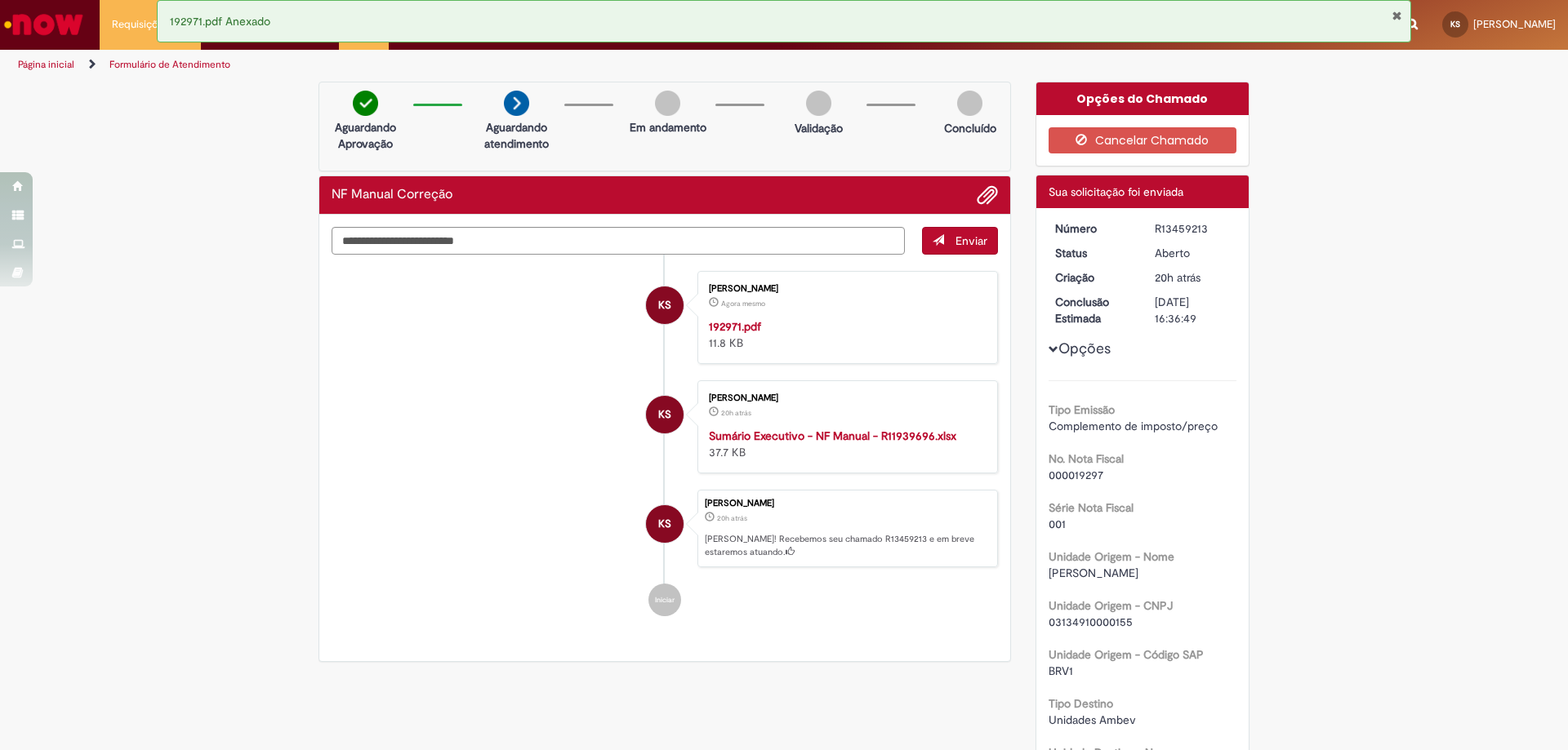
click at [723, 330] on strong "192971.pdf" at bounding box center [734, 327] width 52 height 15
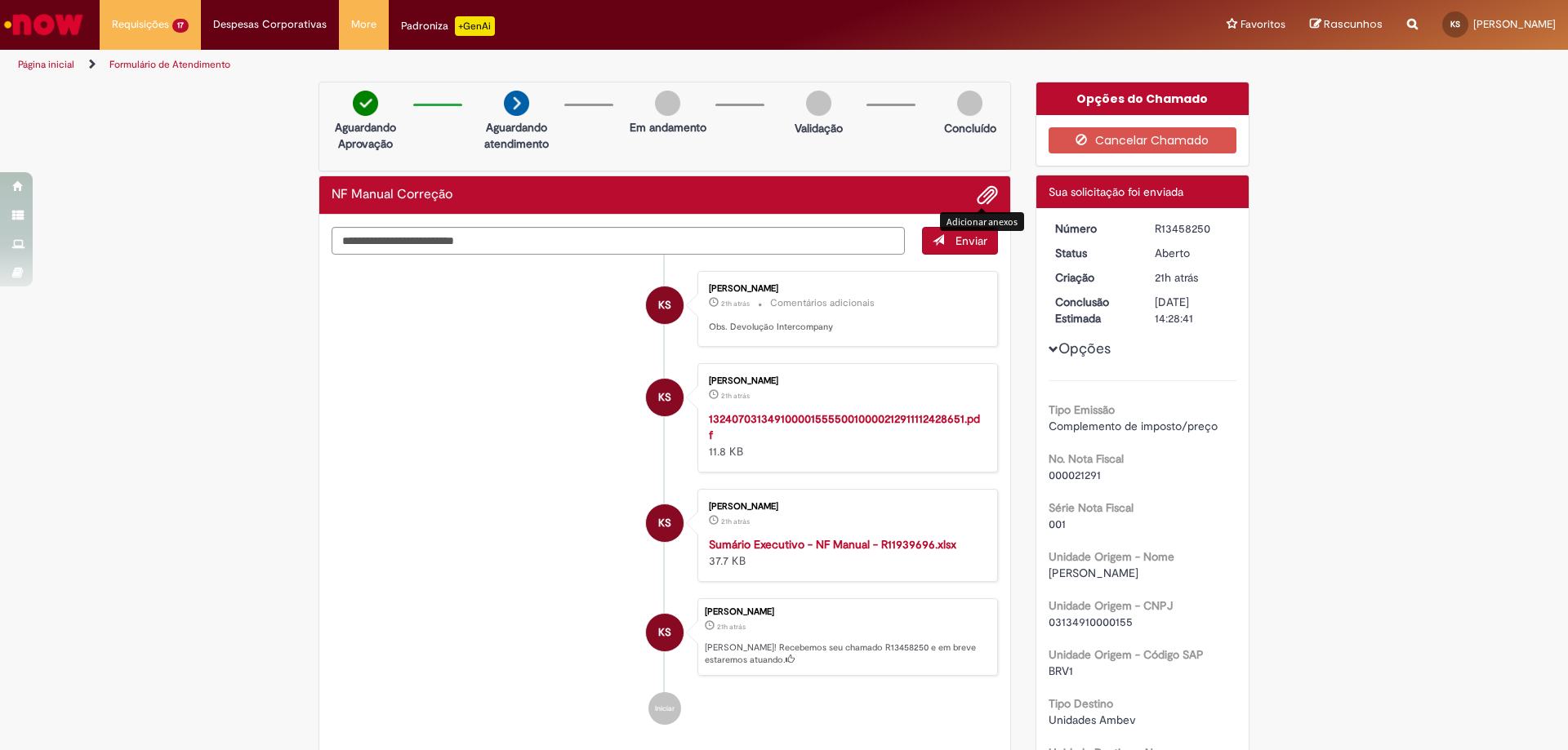
click at [978, 196] on span "Adicionar anexos" at bounding box center [987, 196] width 20 height 20
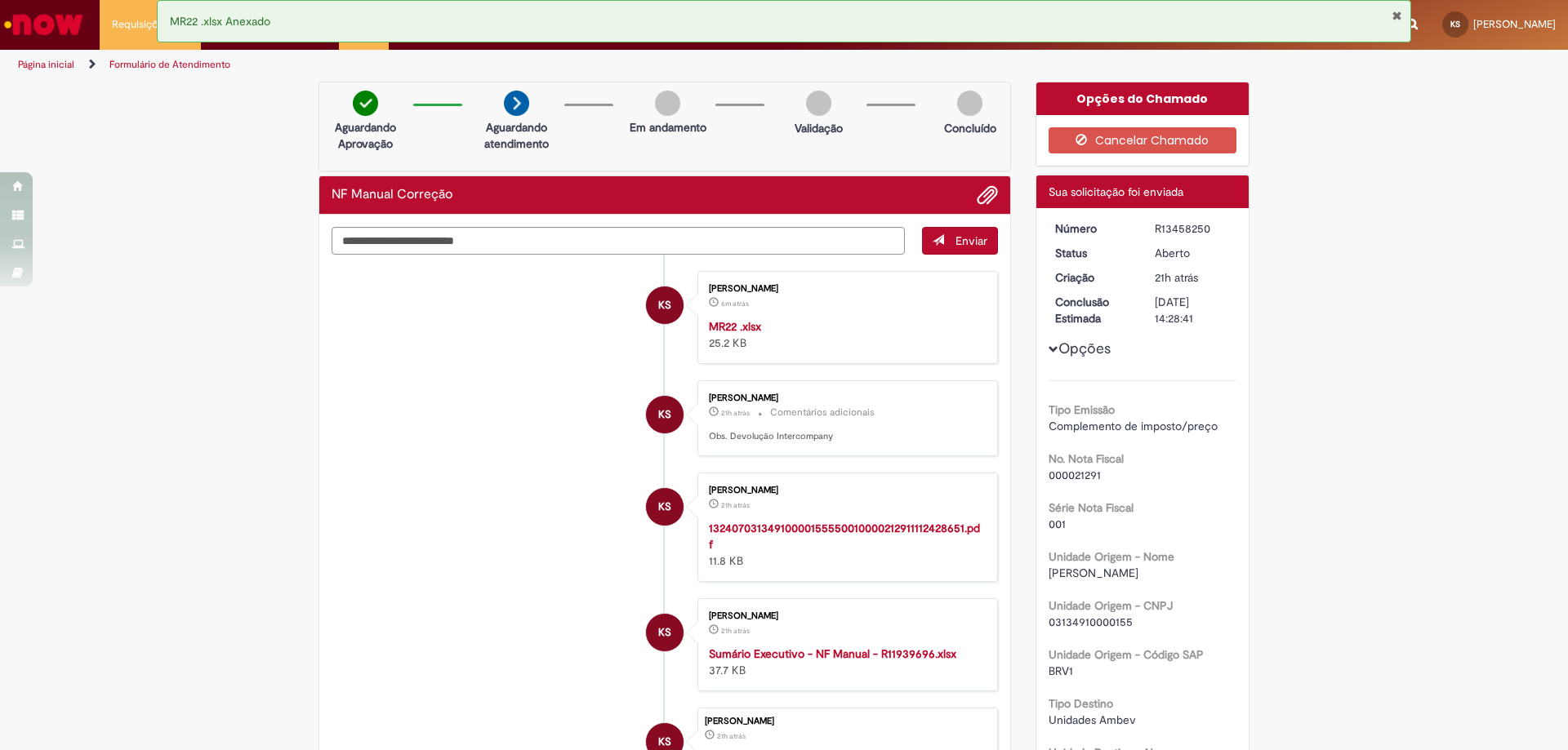
drag, startPoint x: 1209, startPoint y: 235, endPoint x: 1137, endPoint y: 227, distance: 72.4
click at [1142, 227] on dd "R13458250" at bounding box center [1192, 229] width 100 height 17
copy div "R13458250"
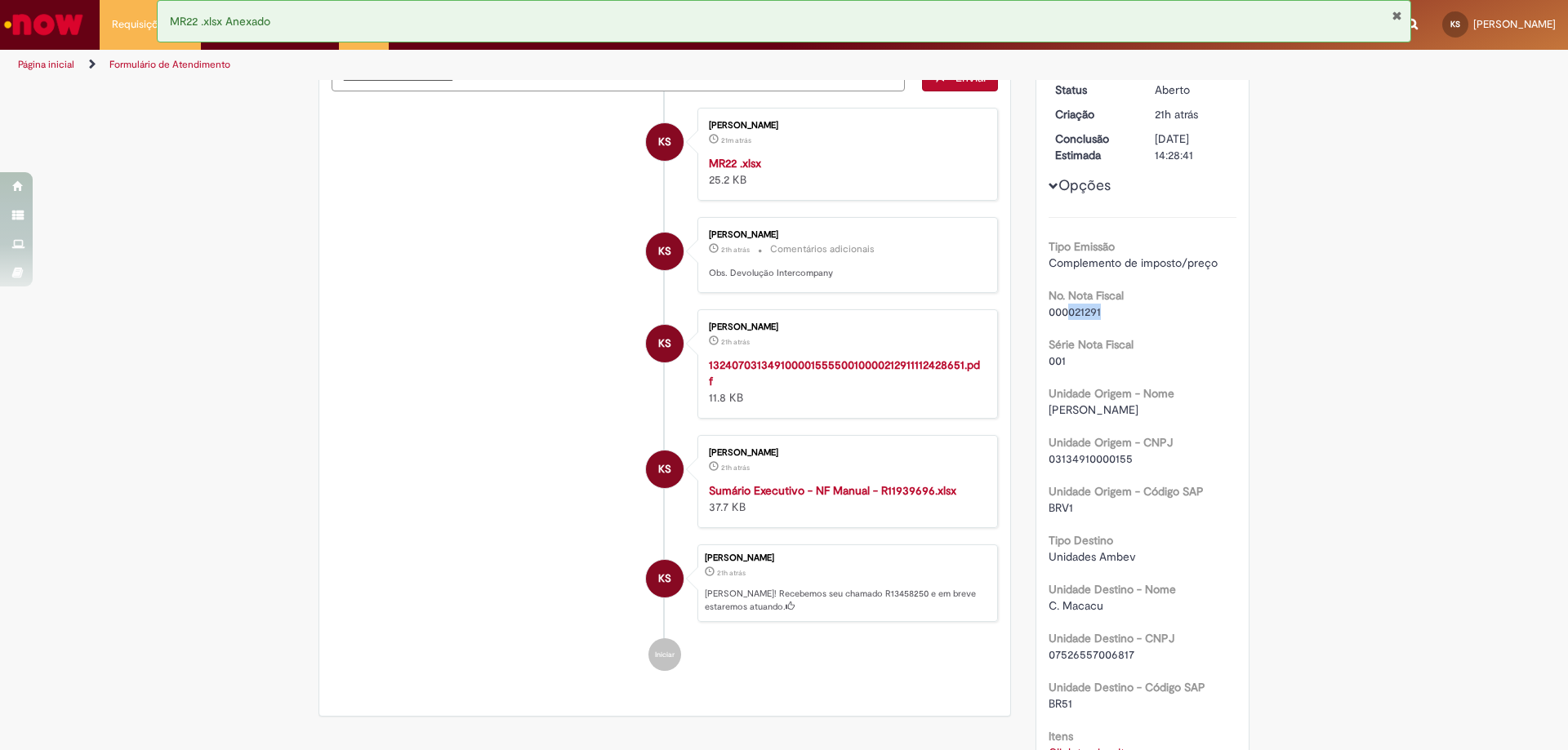
drag, startPoint x: 1063, startPoint y: 310, endPoint x: 1101, endPoint y: 312, distance: 38.1
click at [1101, 312] on div "000021291" at bounding box center [1143, 312] width 189 height 17
copy span "021291"
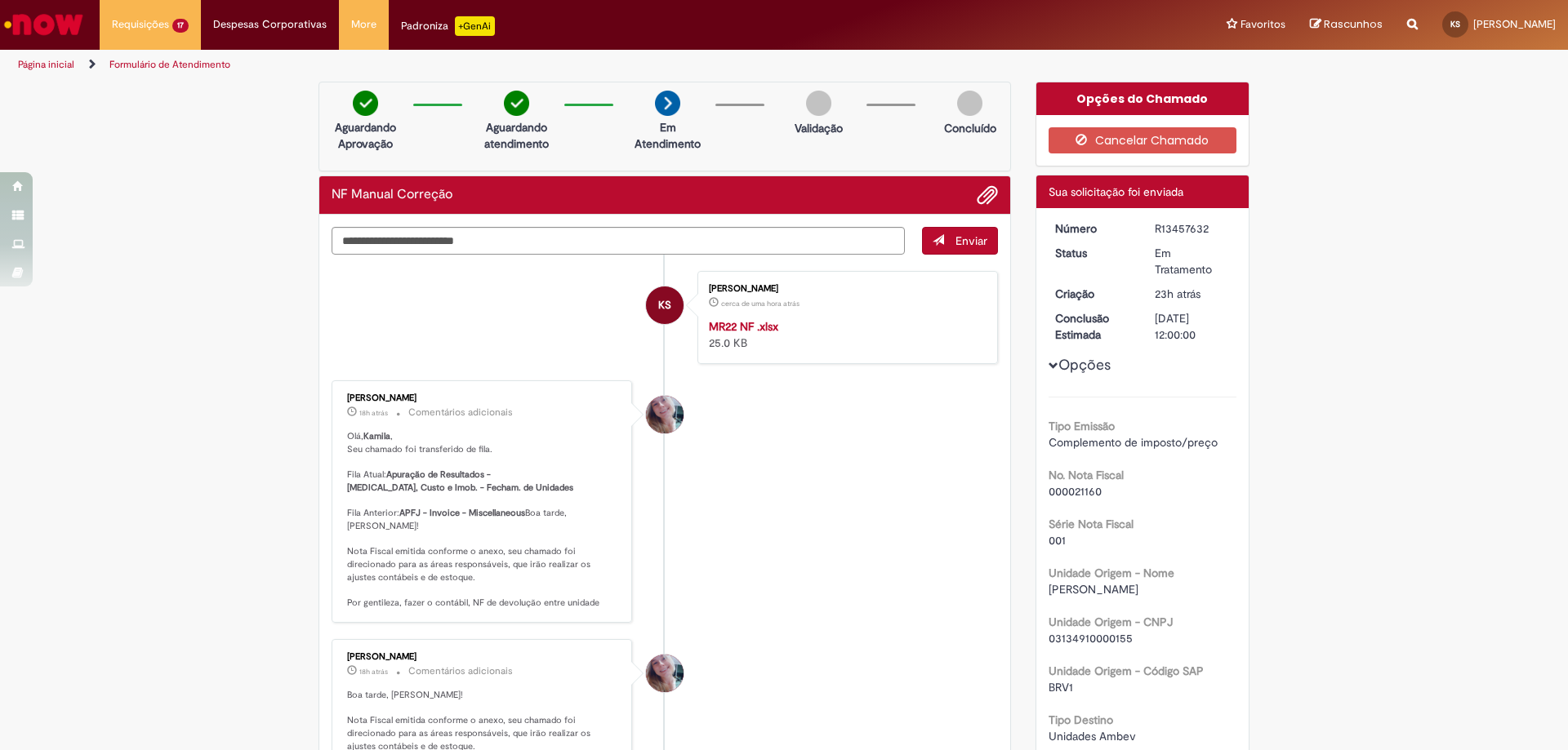
drag, startPoint x: 1207, startPoint y: 229, endPoint x: 1148, endPoint y: 226, distance: 59.1
click at [1154, 226] on div "R13457632" at bounding box center [1193, 229] width 76 height 17
copy div "R13457632"
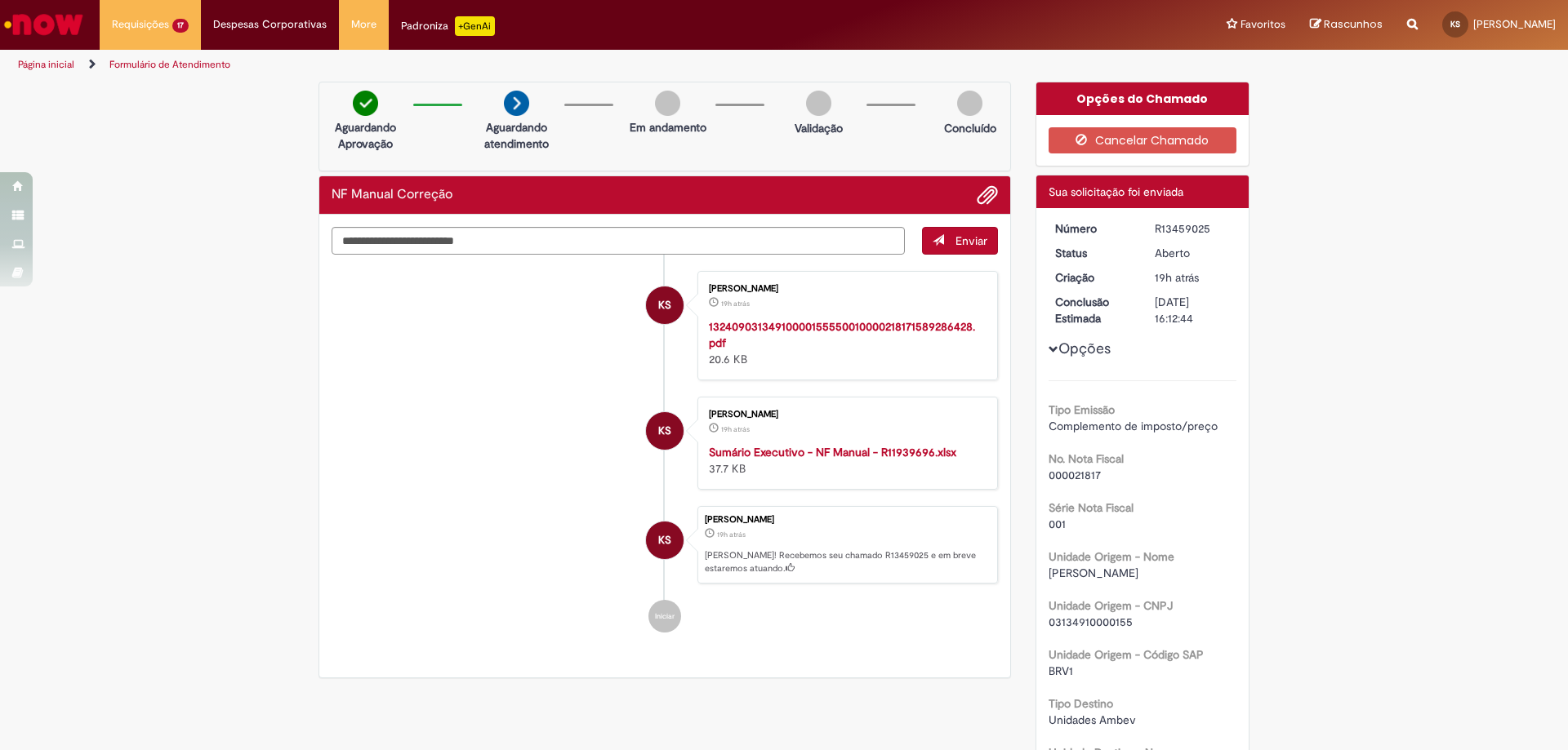
drag, startPoint x: 1212, startPoint y: 229, endPoint x: 1146, endPoint y: 226, distance: 66.1
click at [1146, 226] on dd "R13459025" at bounding box center [1192, 229] width 100 height 17
copy div "R13459025"
click at [857, 321] on strong "13240903134910000155550010000218171589286428.pdf" at bounding box center [841, 334] width 266 height 31
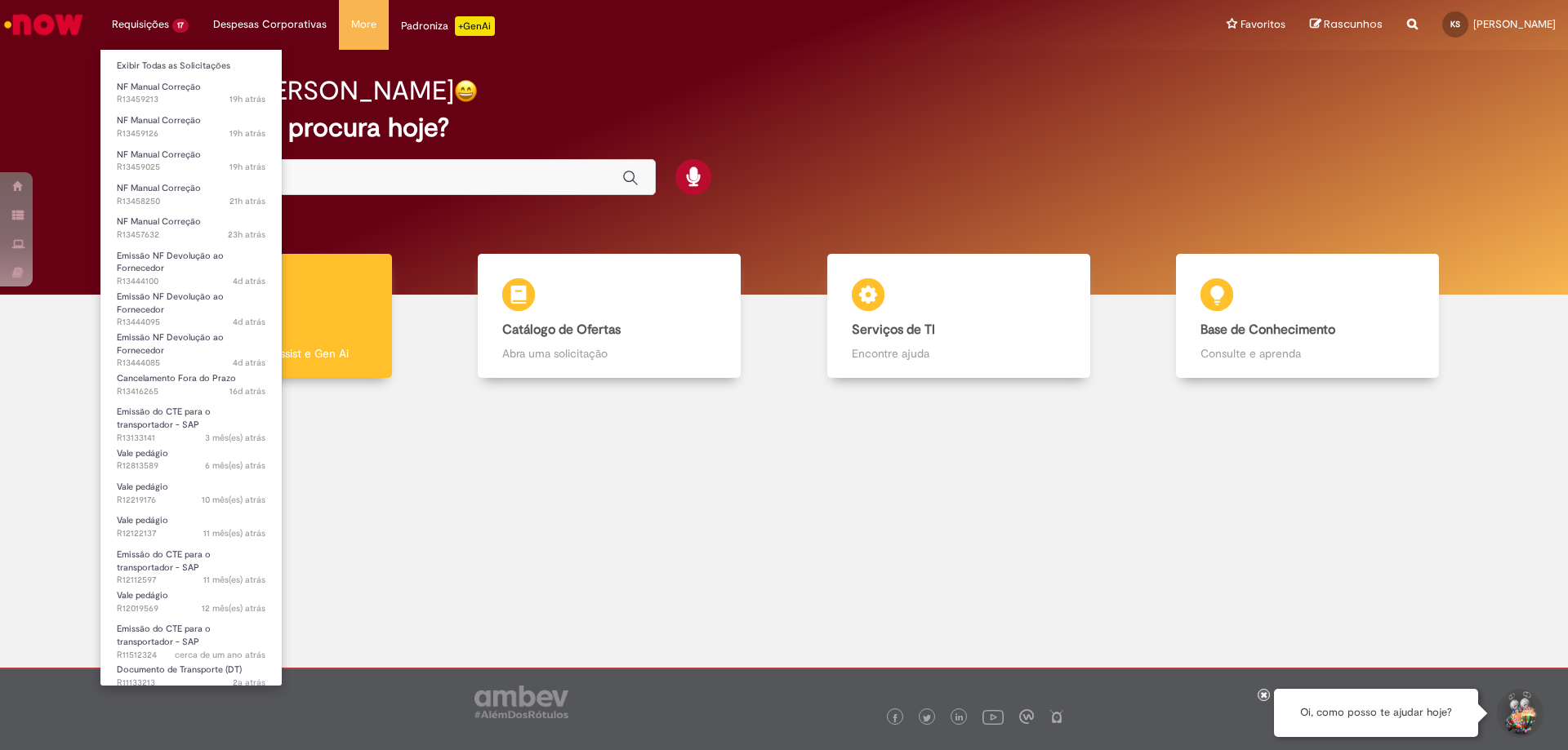
click at [185, 18] on li "Requisições 17 Exibir Todas as Solicitações NF Manual Correção 19h atrás 19 hor…" at bounding box center [150, 24] width 101 height 49
click at [158, 13] on li "Requisições 17 Exibir Todas as Solicitações NF Manual Correção 19h atrás 19 hor…" at bounding box center [150, 24] width 101 height 49
click at [126, 22] on li "Requisições 17 Exibir Todas as Solicitações NF Manual Correção 19h atrás 19 hor…" at bounding box center [150, 24] width 101 height 49
click at [152, 136] on span "19h atrás 19 horas atrás R13459126" at bounding box center [191, 134] width 148 height 13
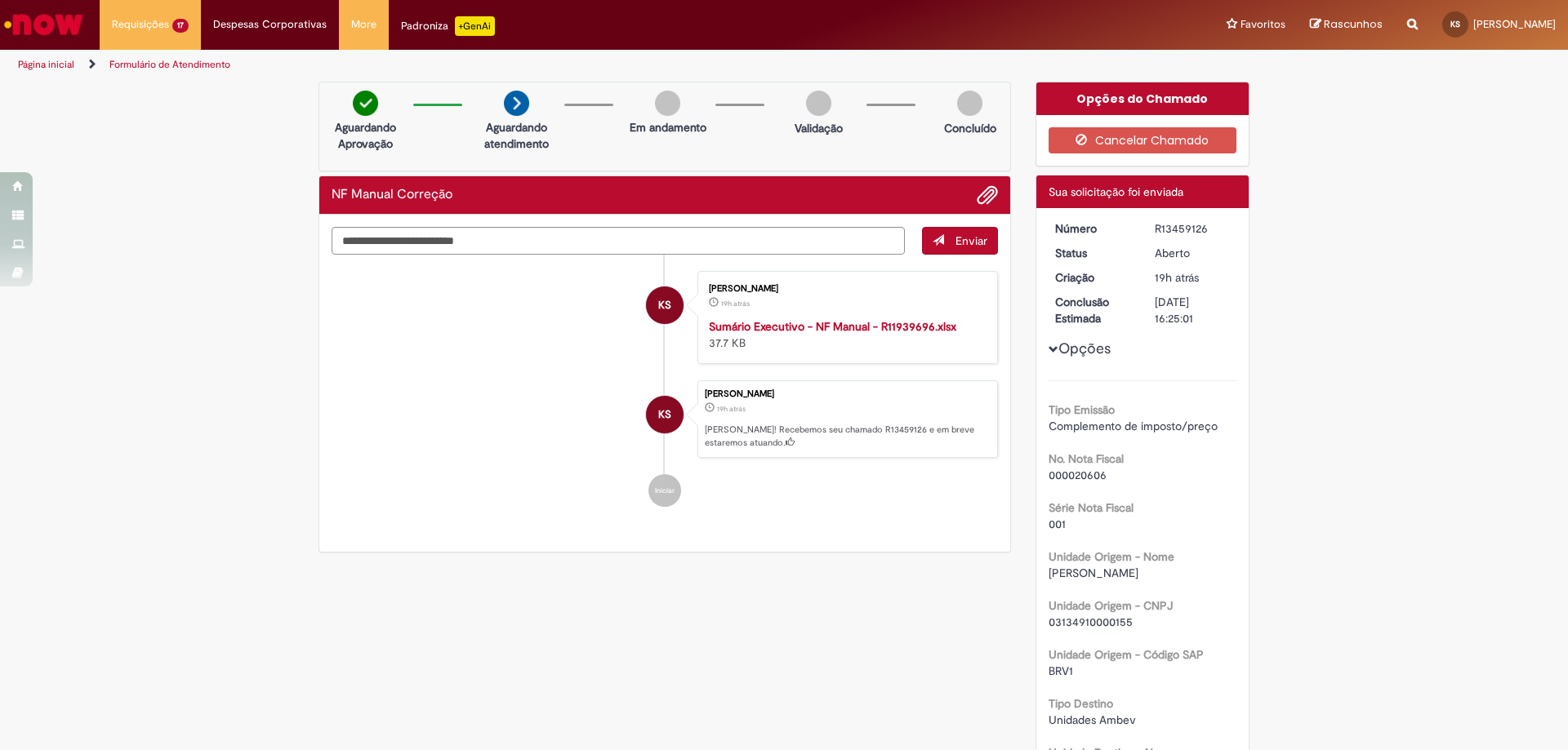
drag, startPoint x: 1209, startPoint y: 221, endPoint x: 1149, endPoint y: 222, distance: 60.0
click at [1154, 222] on div "R13459126" at bounding box center [1193, 229] width 76 height 17
copy div "R13459126"
drag, startPoint x: 1065, startPoint y: 473, endPoint x: 1117, endPoint y: 467, distance: 52.3
click at [1119, 466] on div "No. Nota Fiscal 000020606" at bounding box center [1143, 465] width 189 height 36
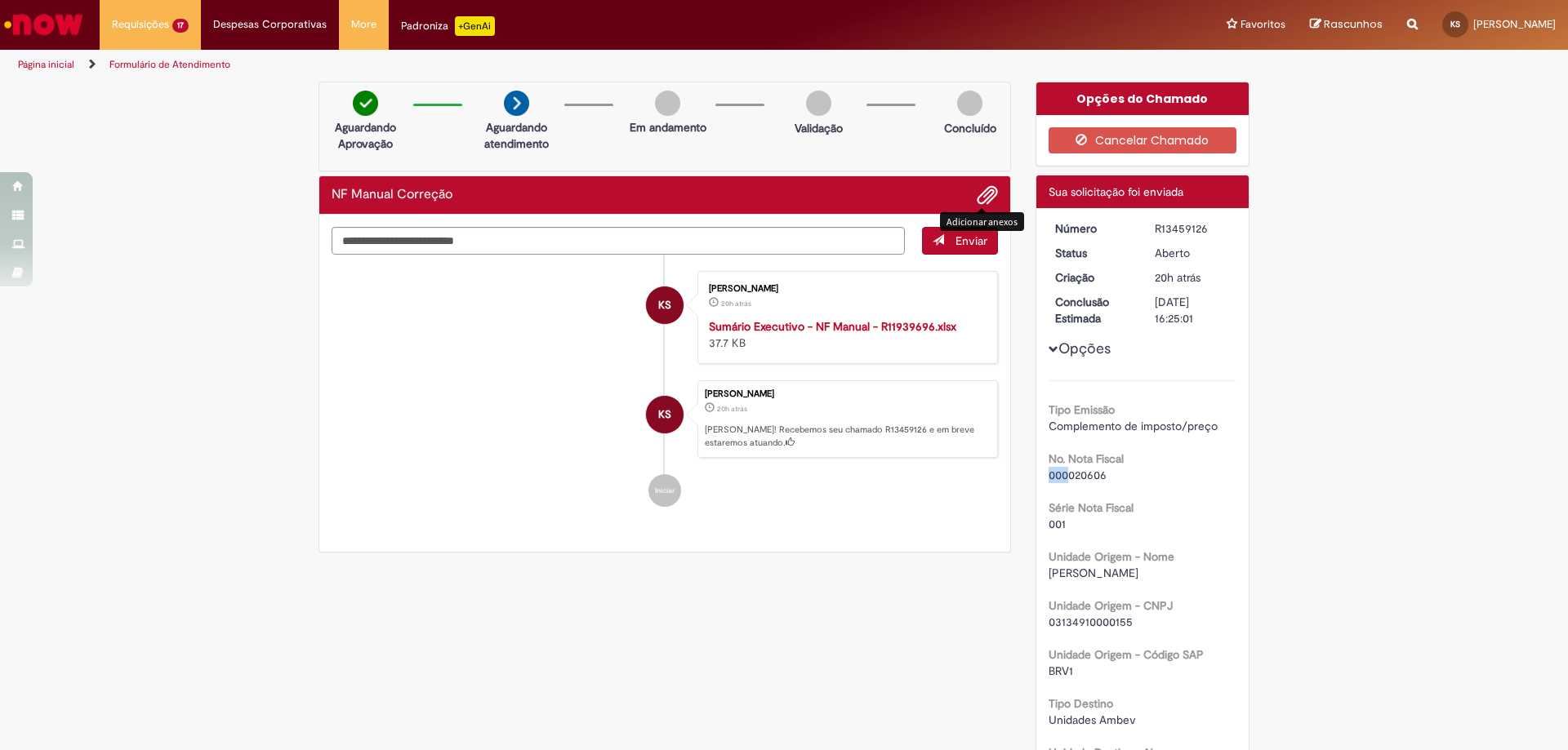
click at [987, 206] on span "Adicionar anexos" at bounding box center [987, 196] width 20 height 20
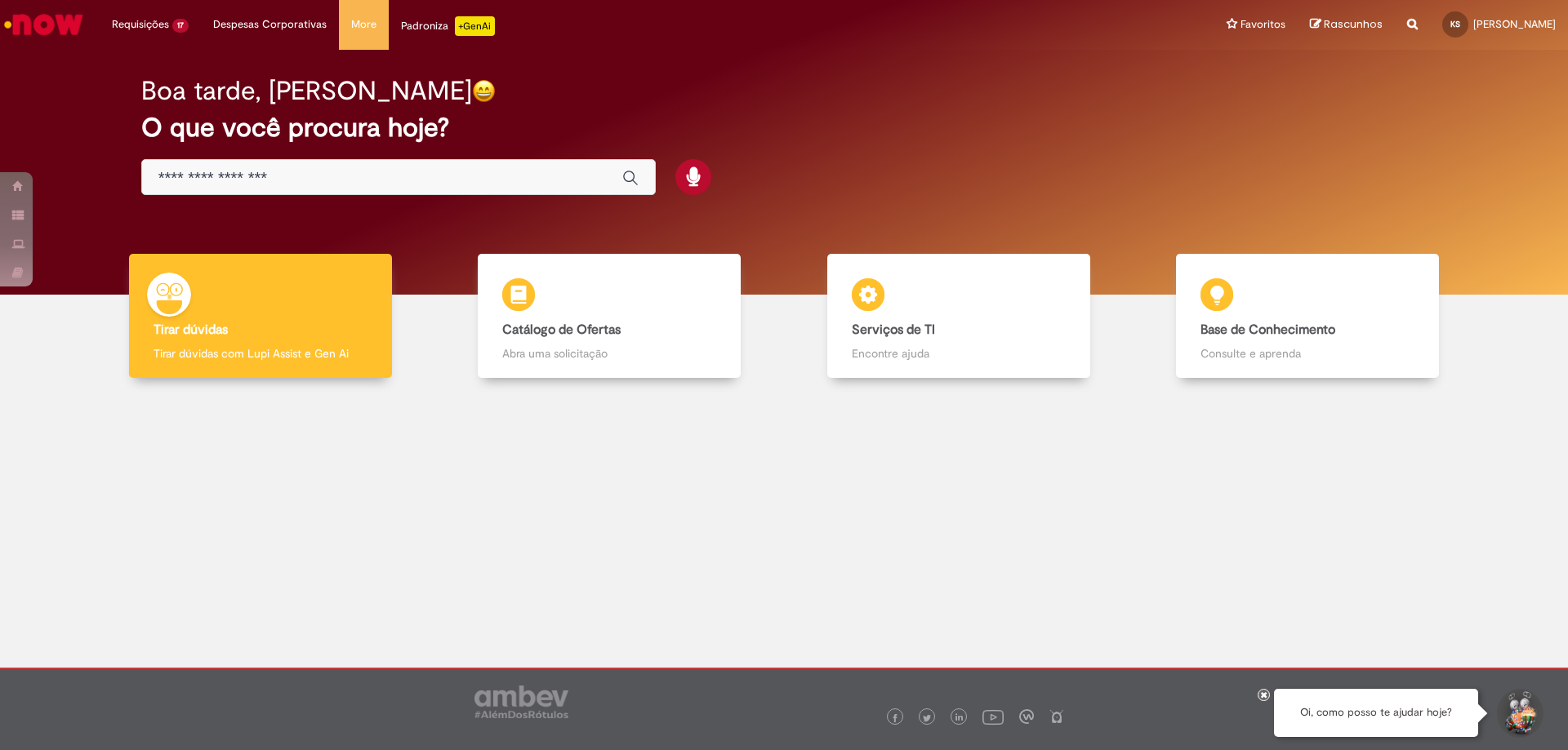
click at [390, 169] on input "Basta digitar aqui" at bounding box center [382, 178] width 448 height 19
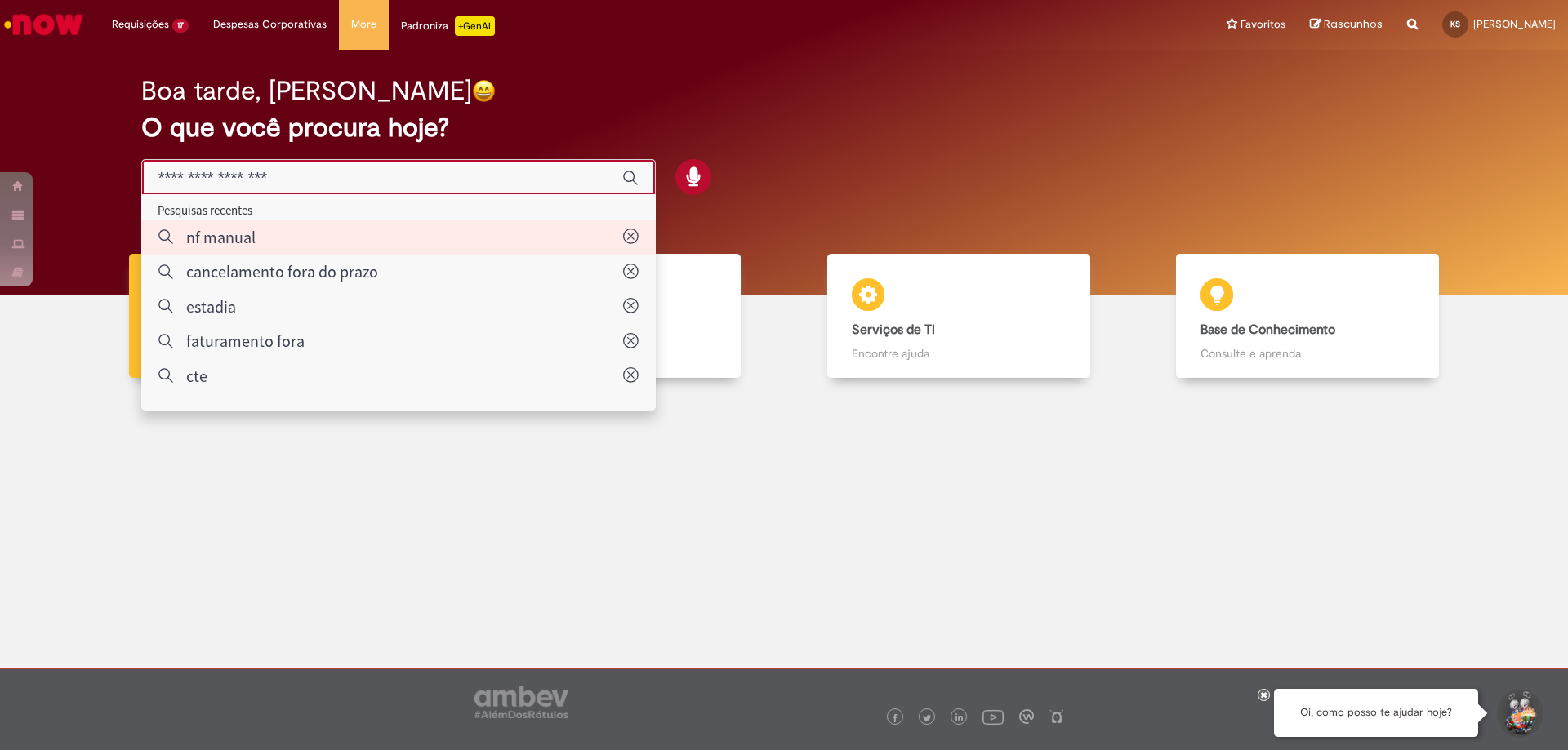
type input "*********"
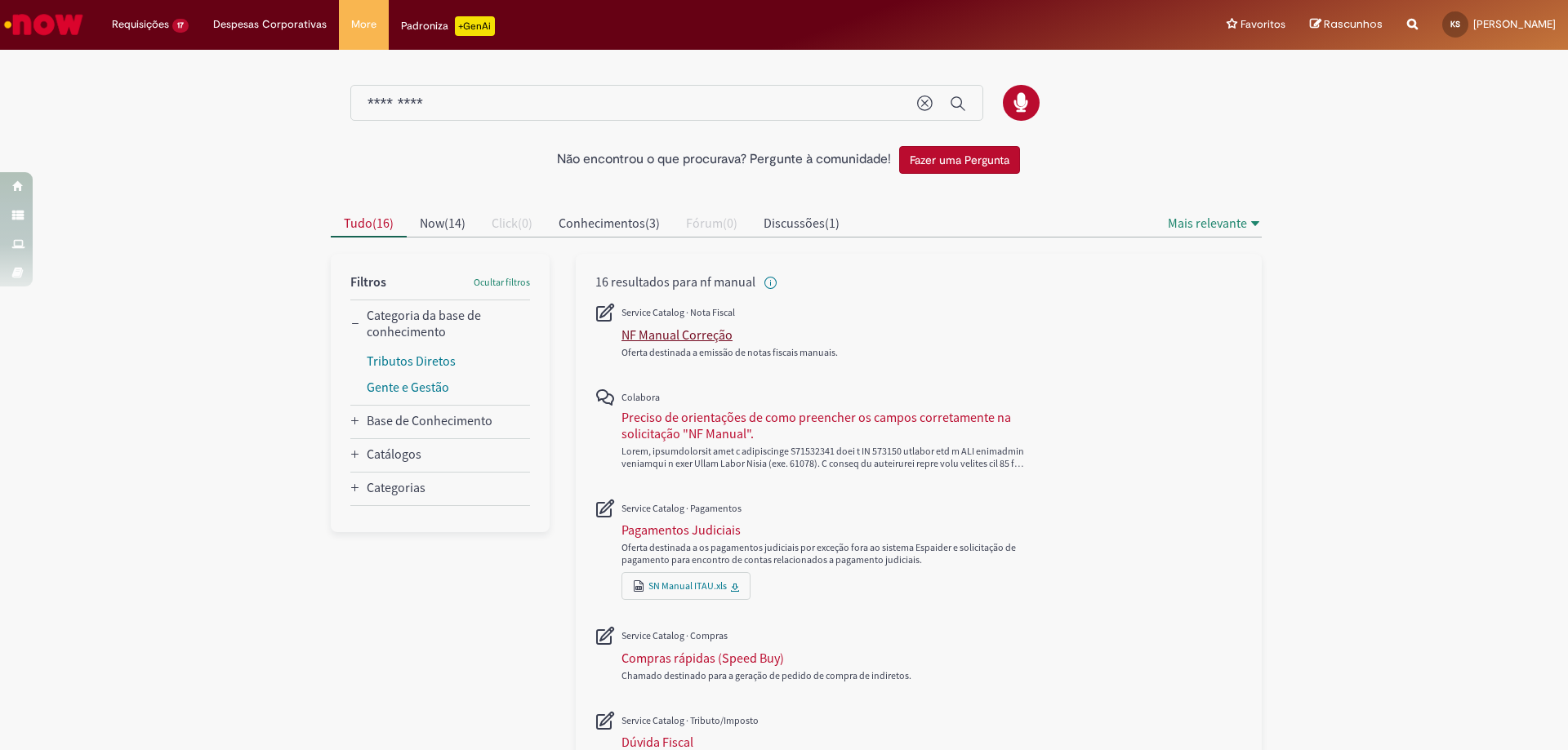
click at [689, 331] on div "NF Manual Correção" at bounding box center [677, 335] width 111 height 17
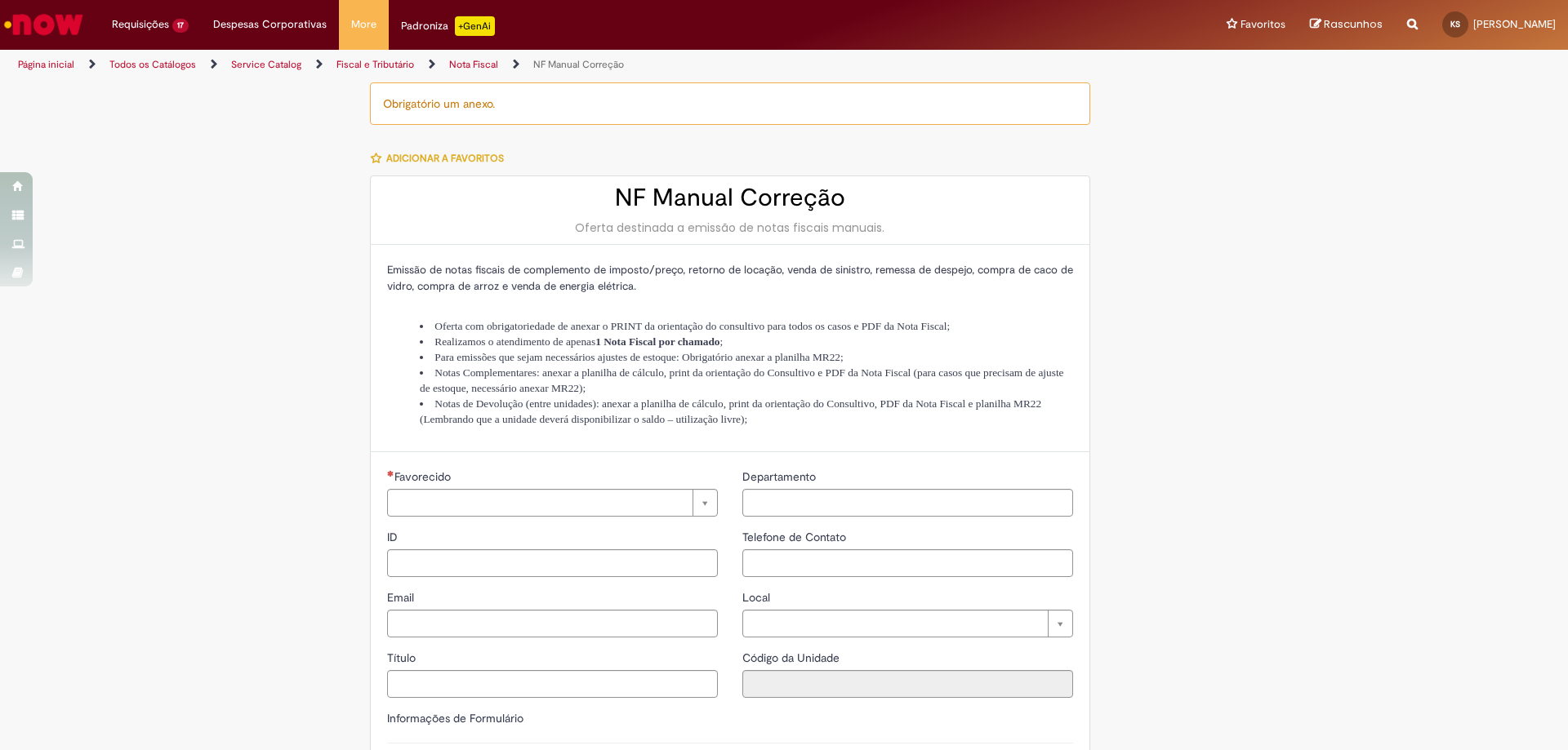
type input "**********"
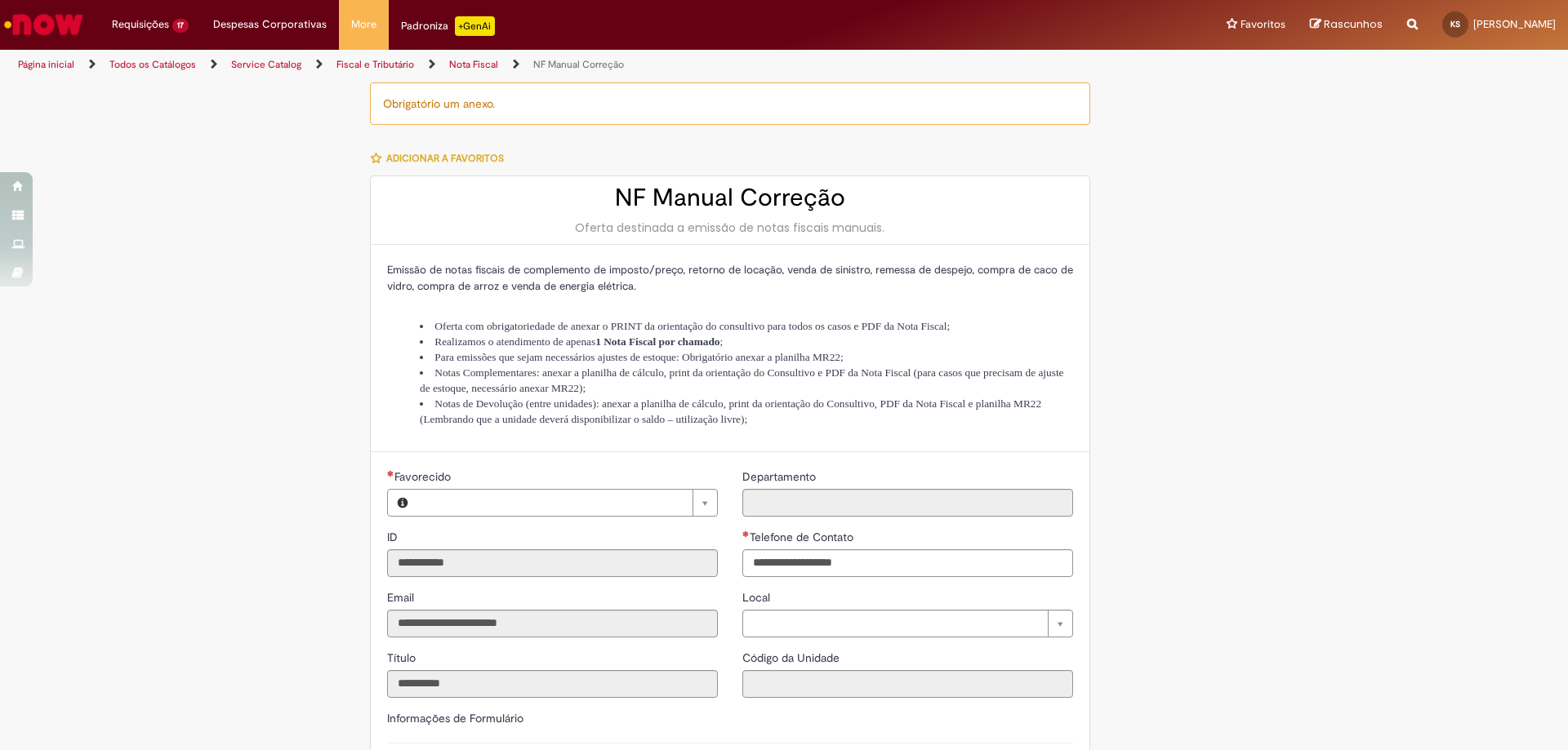
type input "**********"
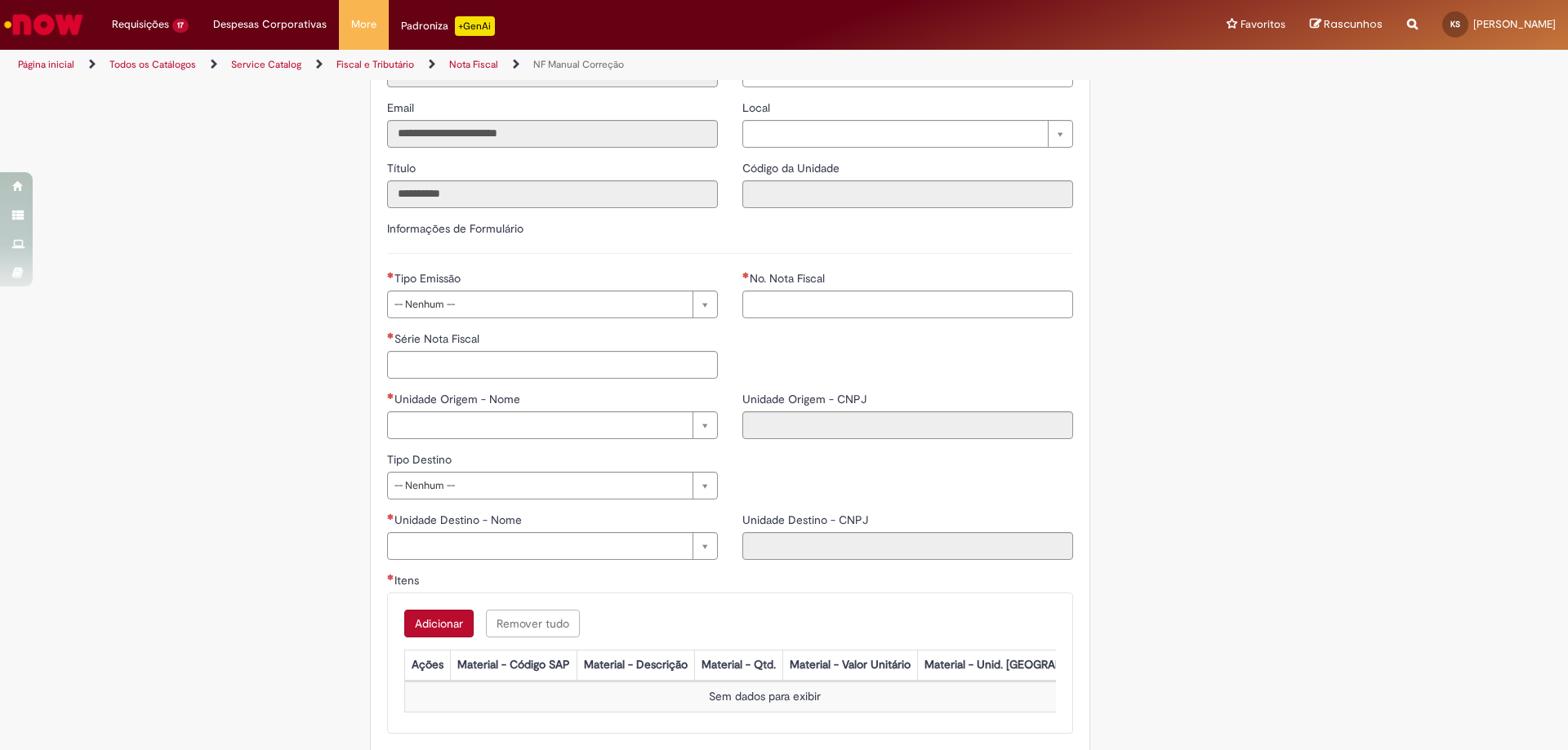
scroll to position [735, 0]
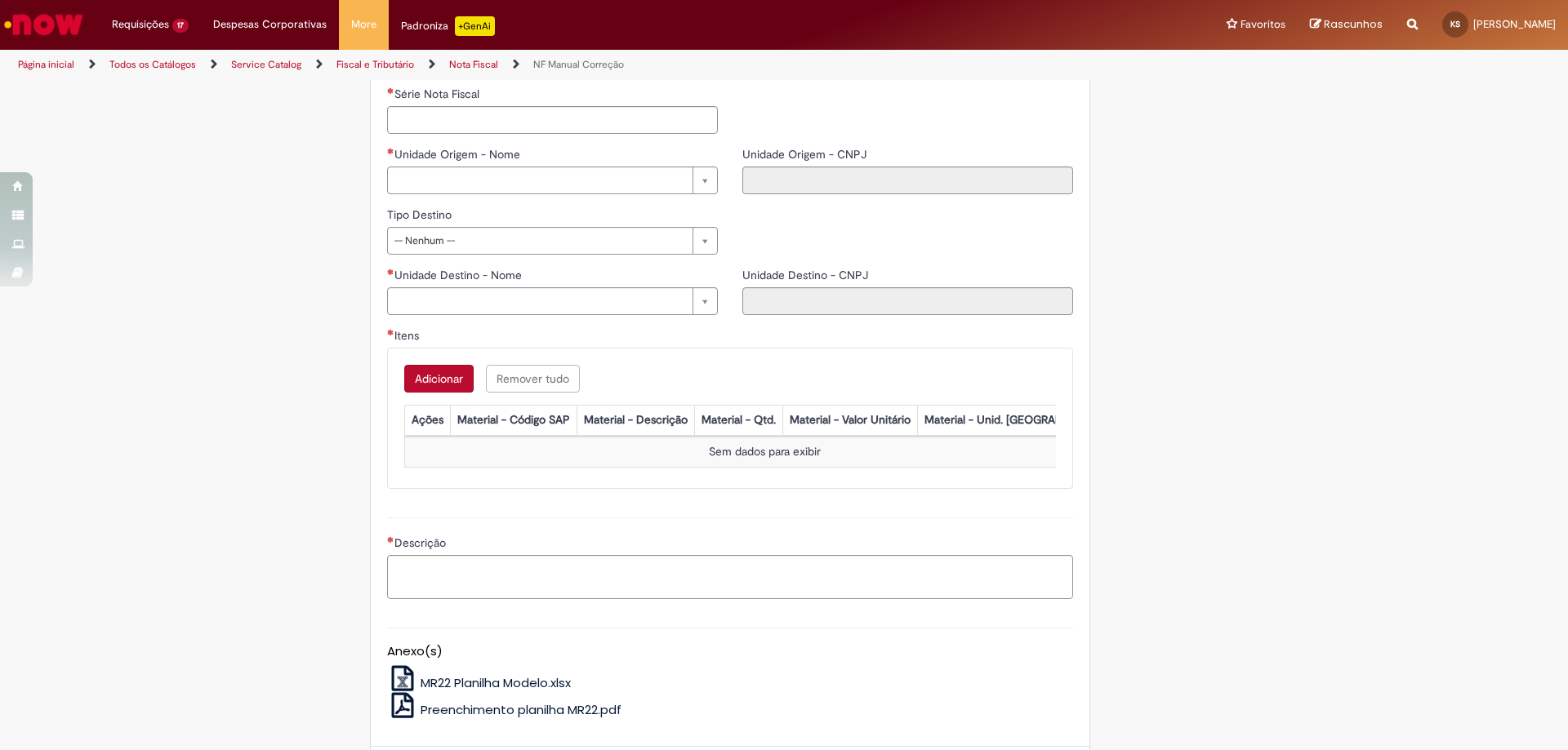
click at [436, 691] on span "MR22 Planilha Modelo.xlsx" at bounding box center [495, 683] width 150 height 17
